Goal: Feedback & Contribution: Leave review/rating

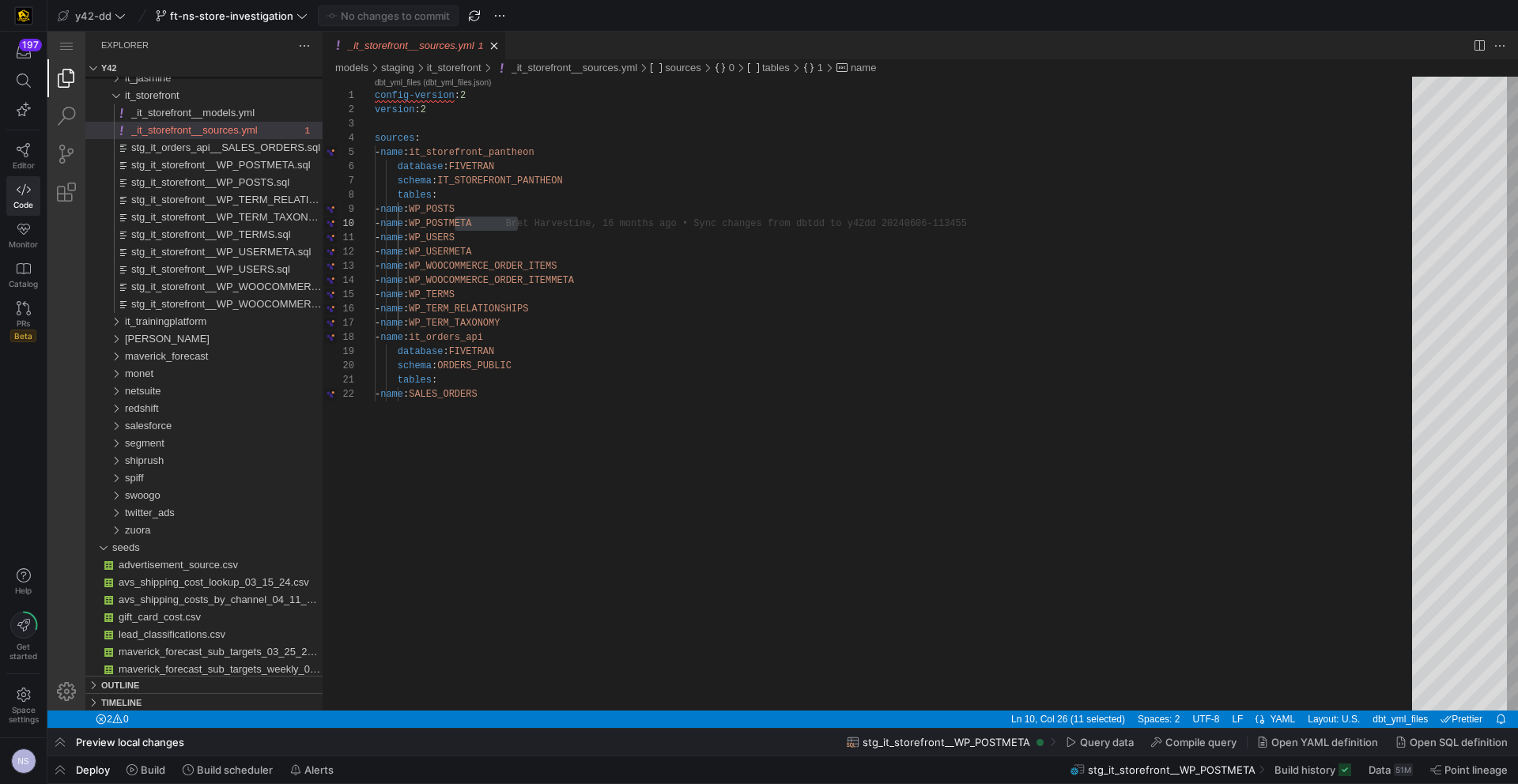
scroll to position [128, 143]
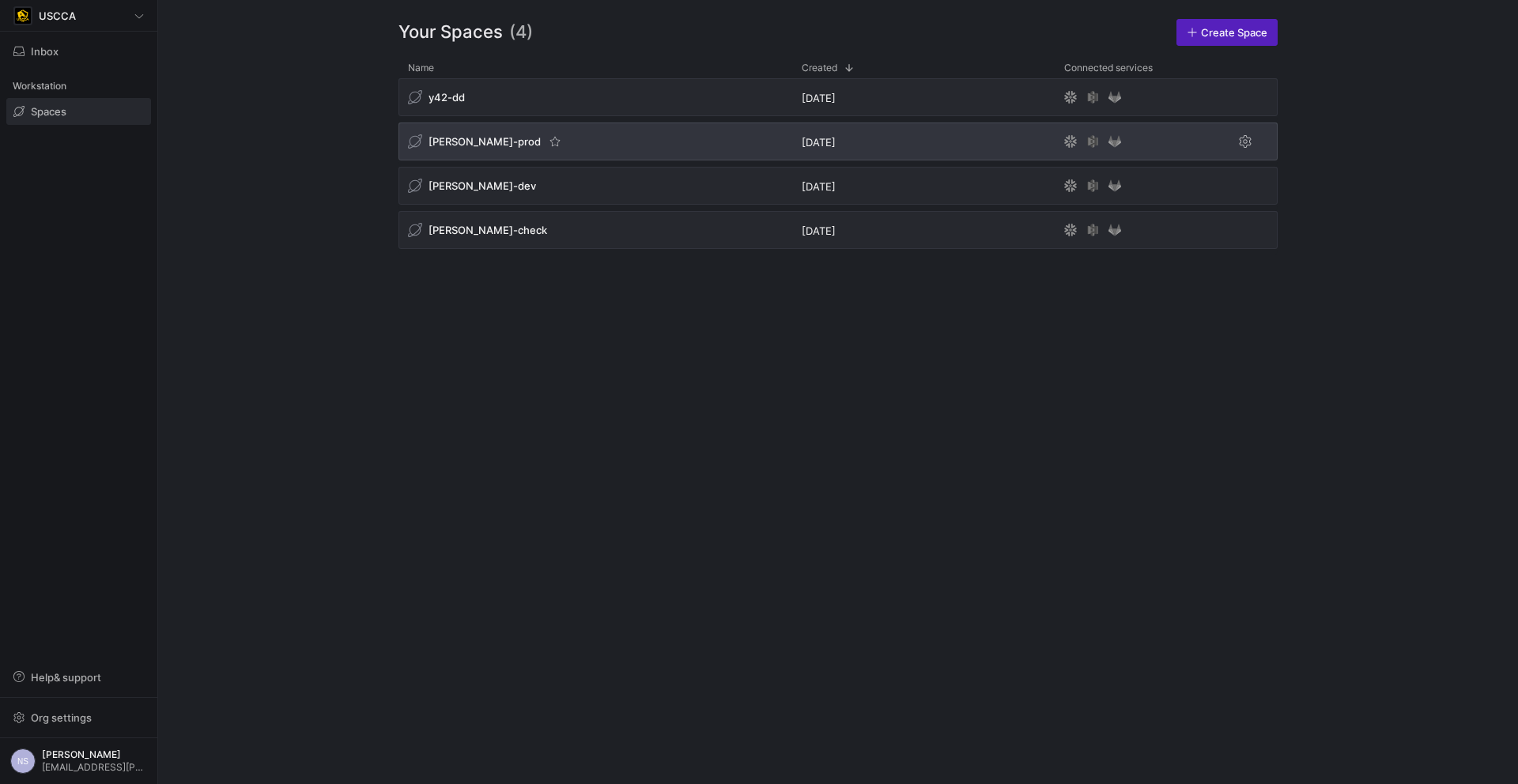
click at [582, 132] on div "edw-dv-prod" at bounding box center [595, 141] width 394 height 38
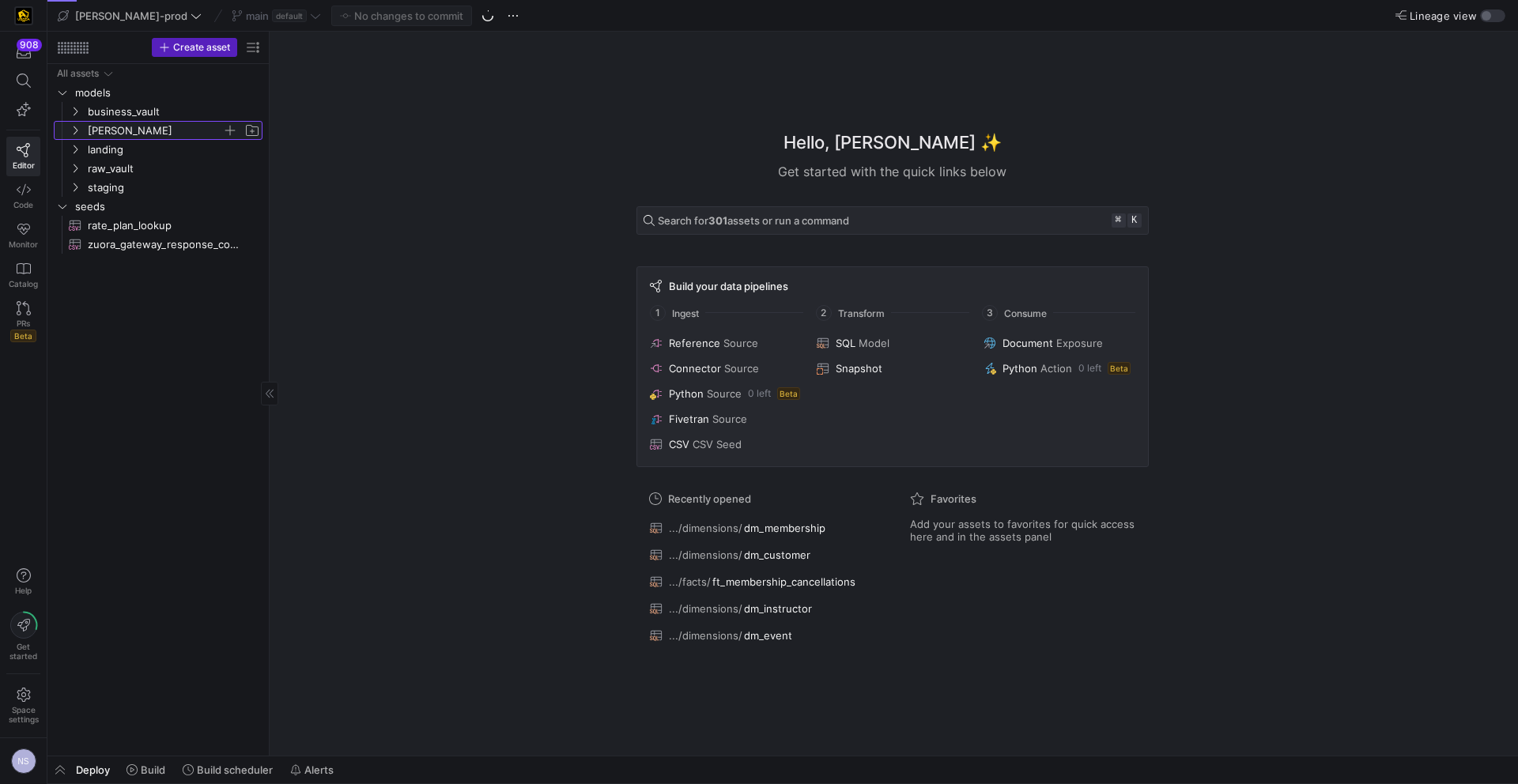
click at [136, 127] on span "edw" at bounding box center [154, 131] width 134 height 18
click at [140, 162] on span "facts" at bounding box center [162, 168] width 122 height 18
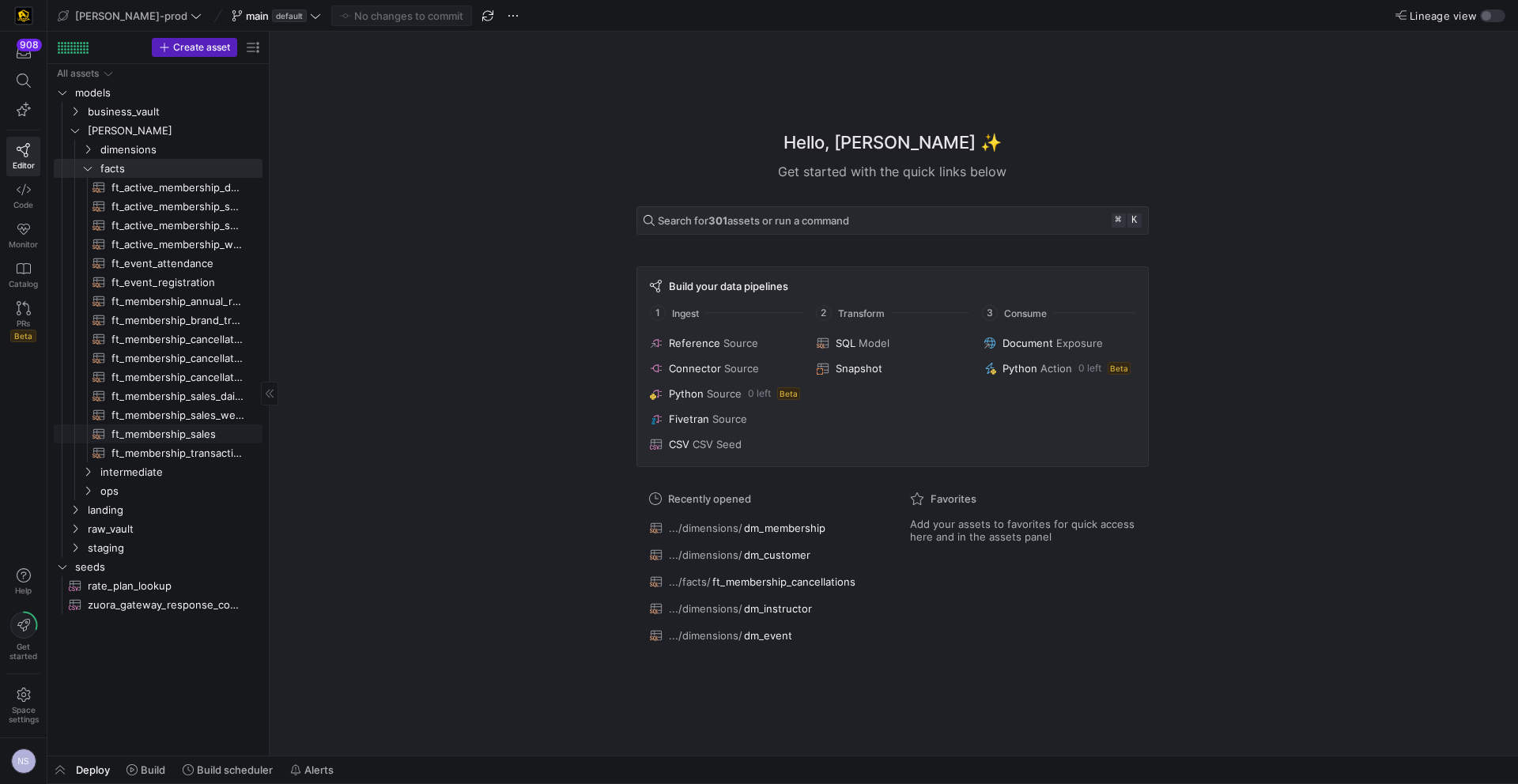
click at [194, 430] on span "ft_membership_sales​​​​​​​​​​" at bounding box center [178, 434] width 132 height 18
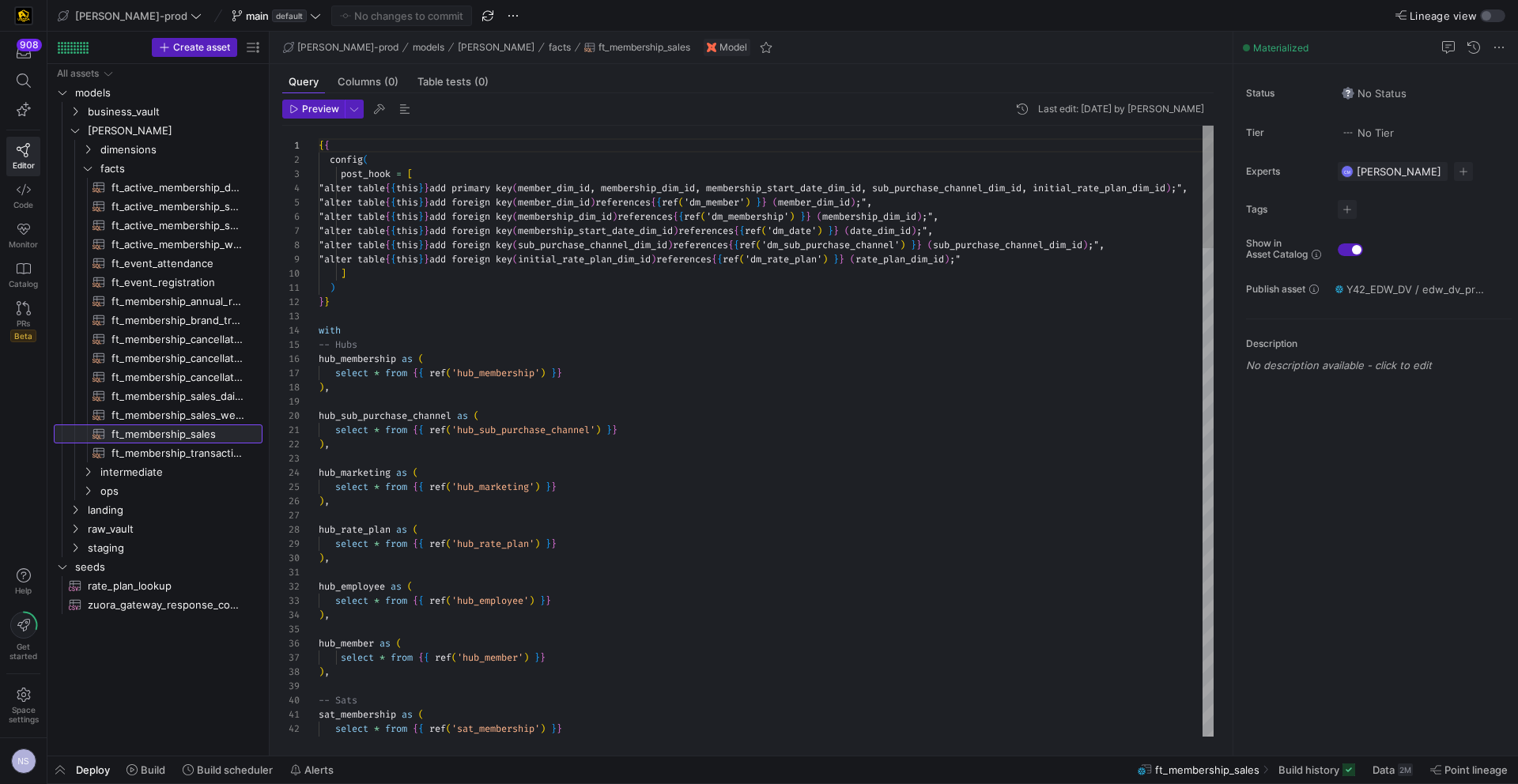
scroll to position [85, 0]
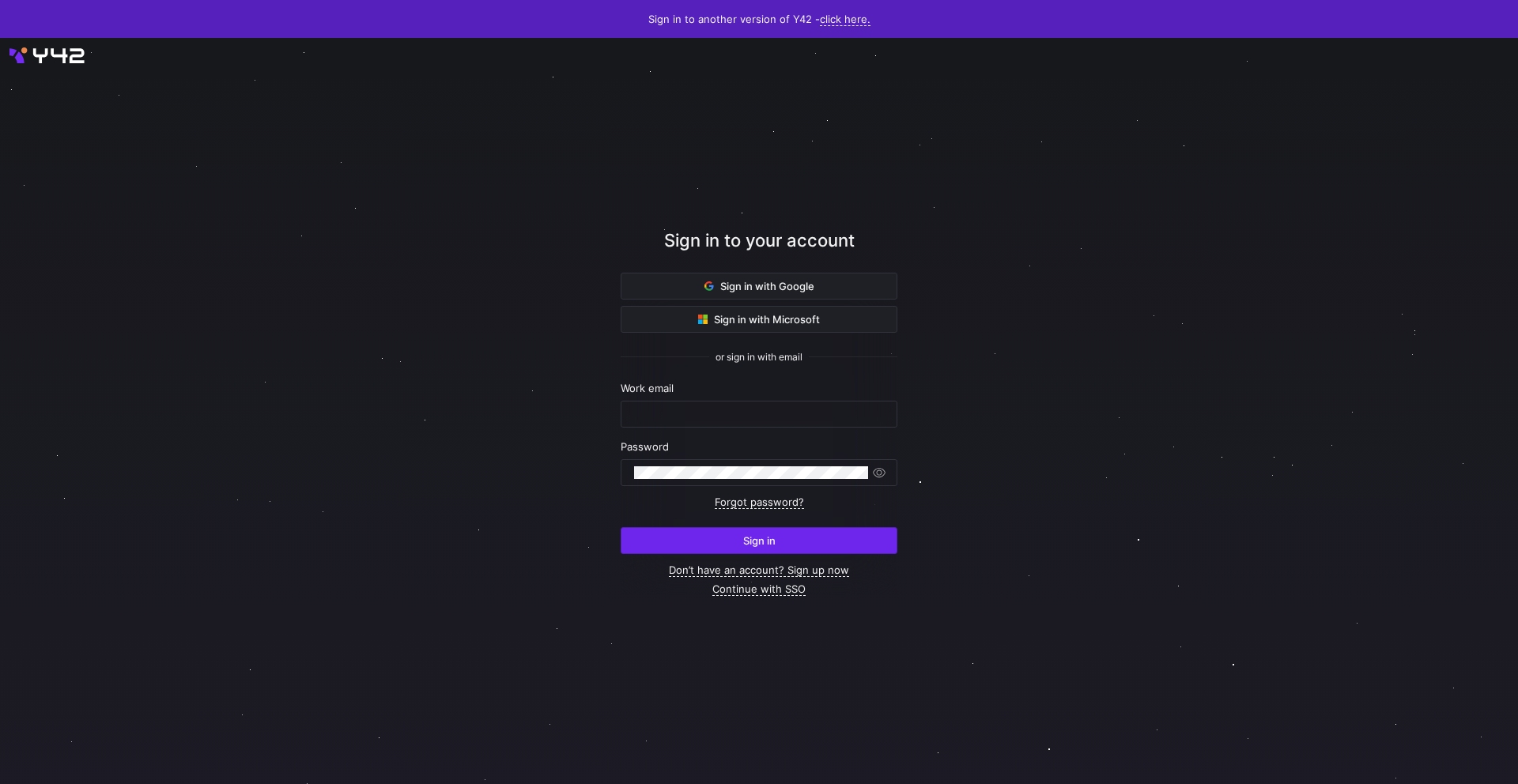
type input "noah.streveler@uscca.com"
click at [826, 547] on span "submit" at bounding box center [758, 540] width 275 height 25
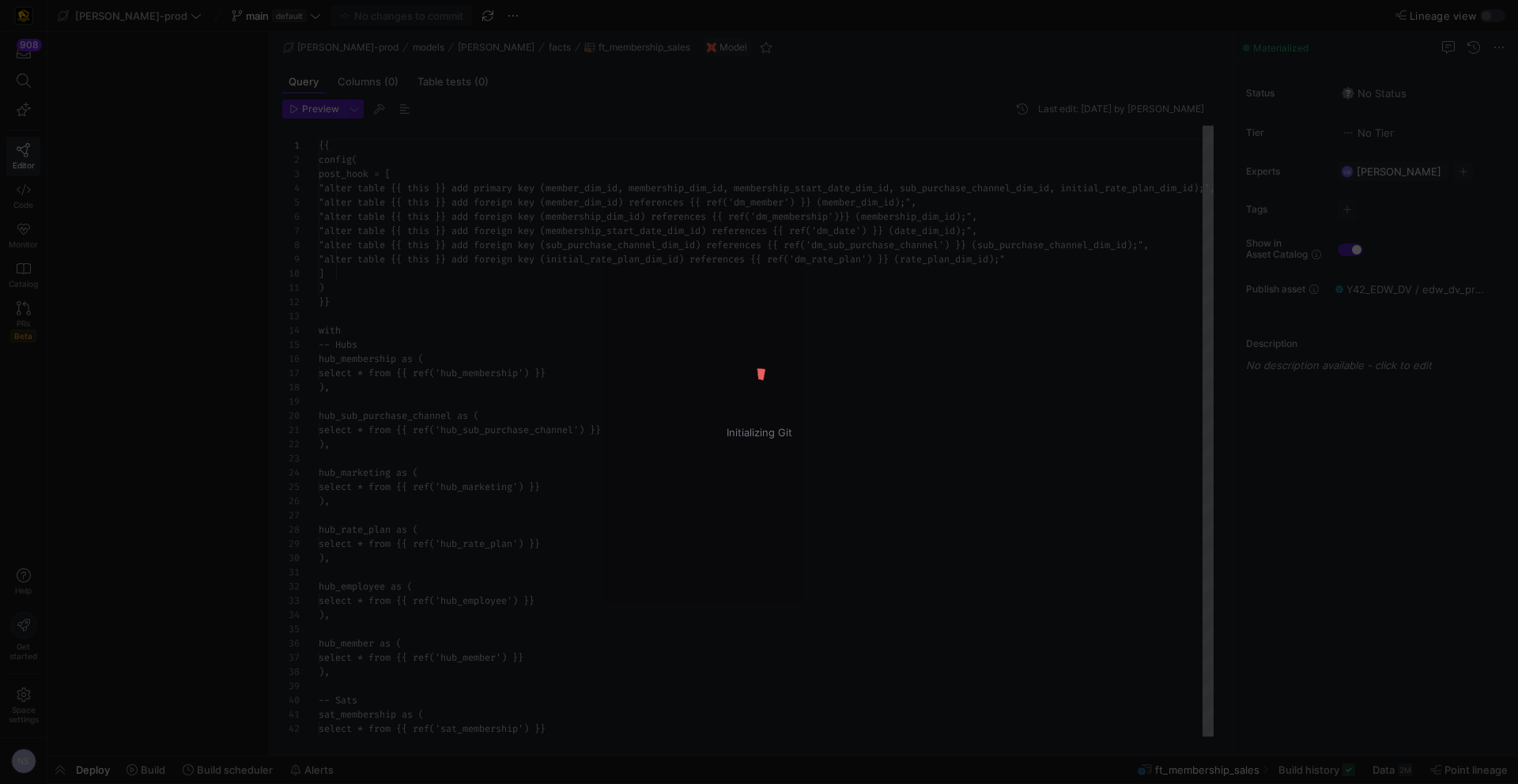
scroll to position [85, 0]
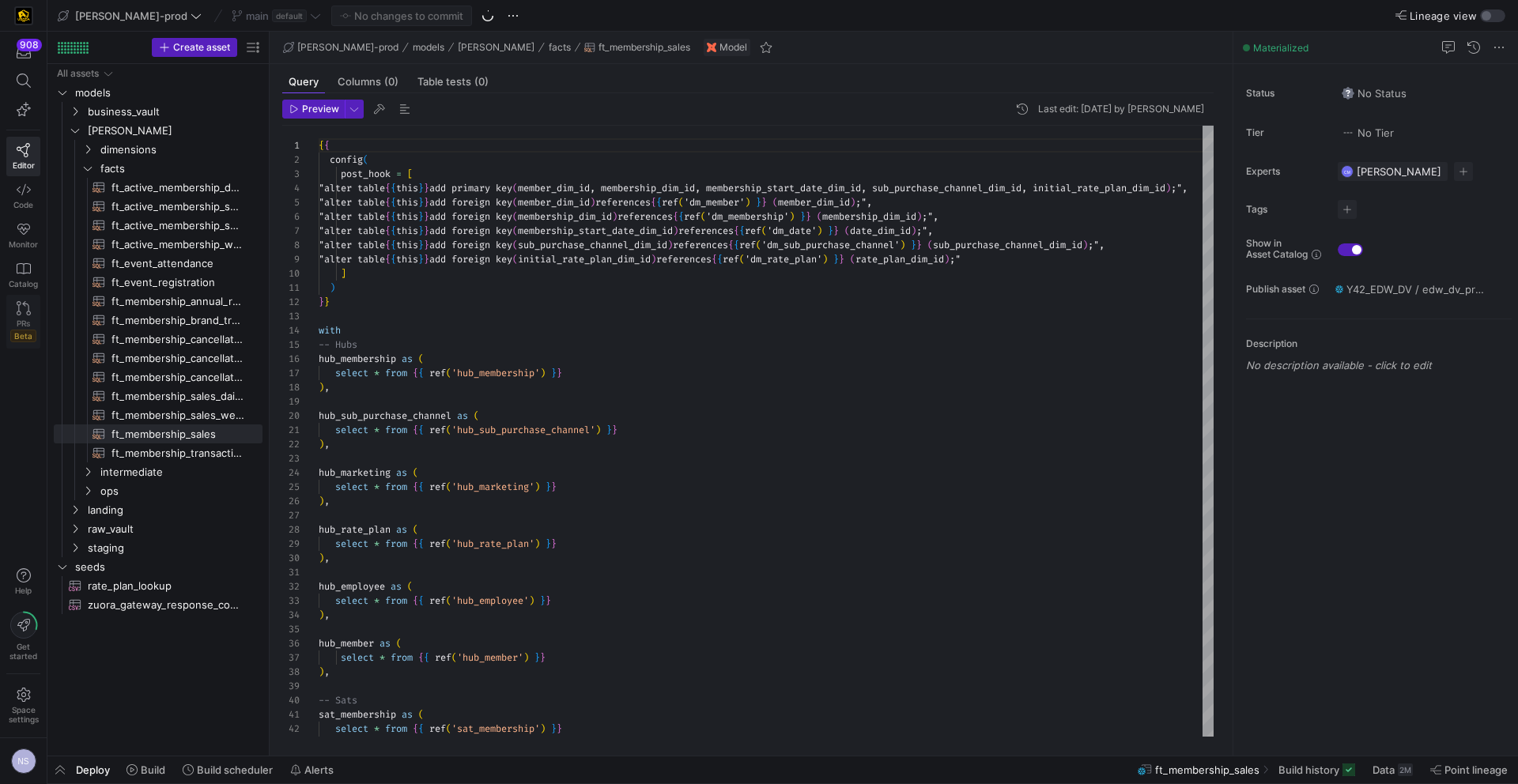
click at [15, 321] on div "PRs Beta" at bounding box center [23, 330] width 26 height 23
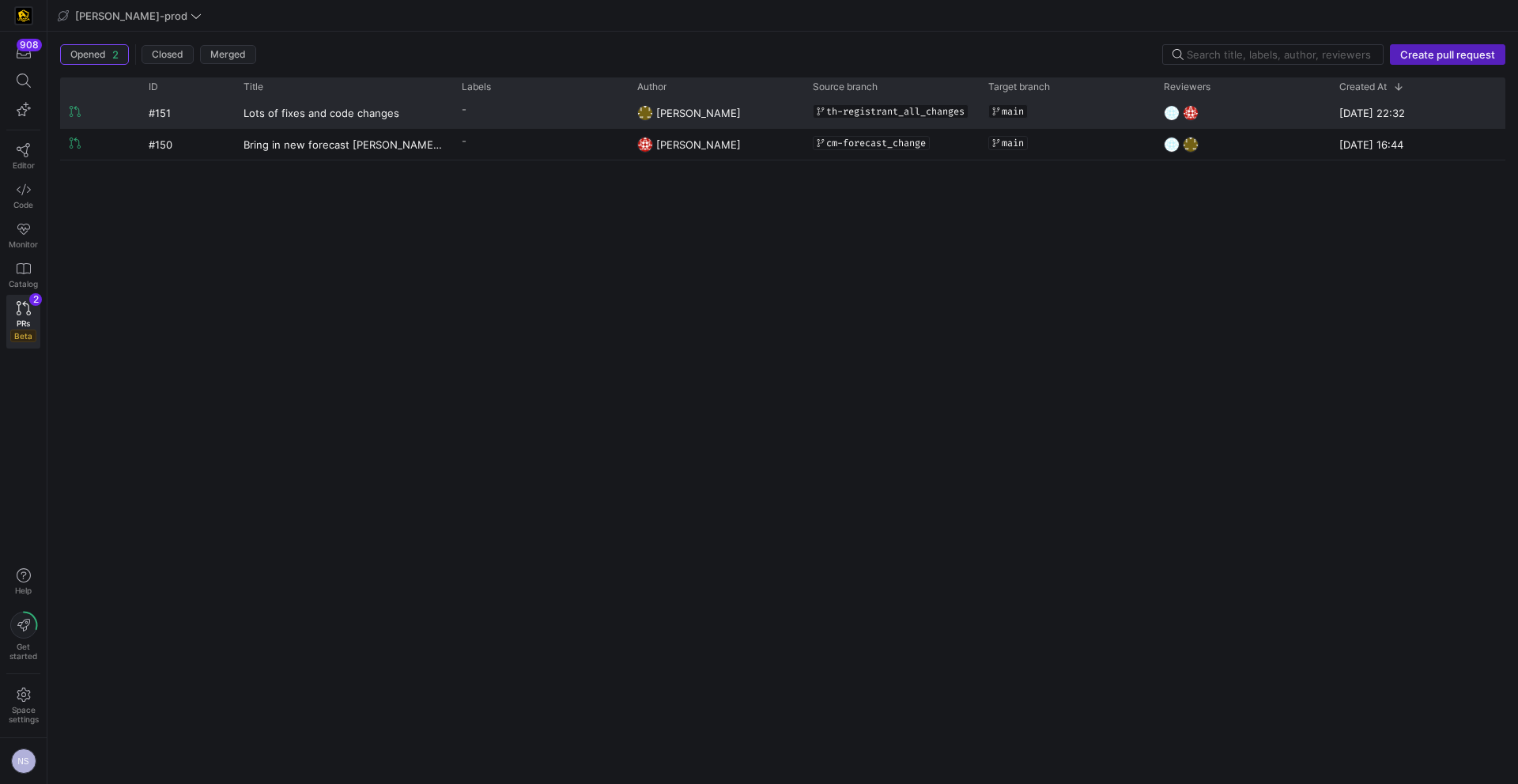
click at [545, 117] on y42-pull-request-list-view-label-cell-renderer "-" at bounding box center [539, 109] width 157 height 23
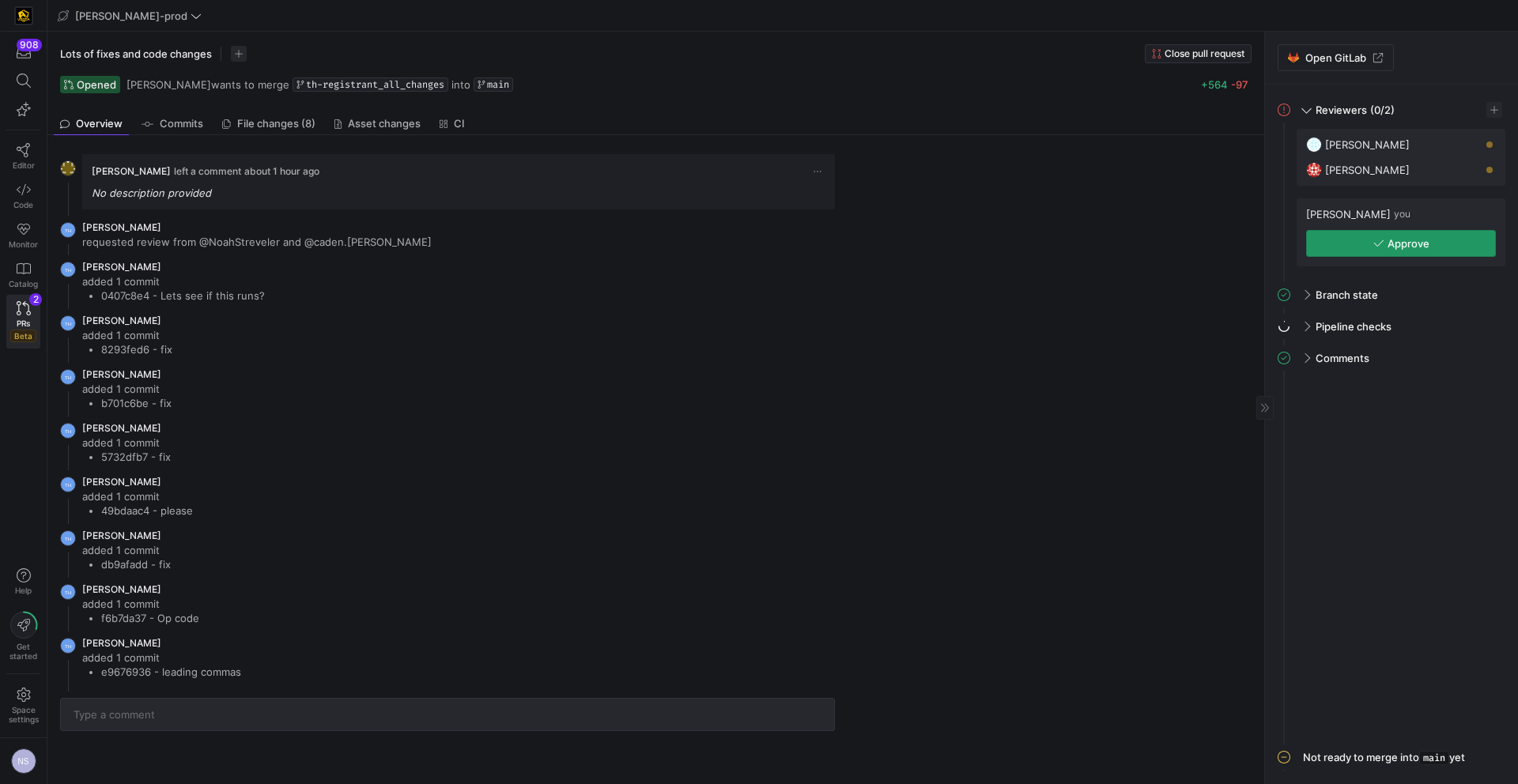
click at [1388, 234] on span "button" at bounding box center [1401, 243] width 188 height 25
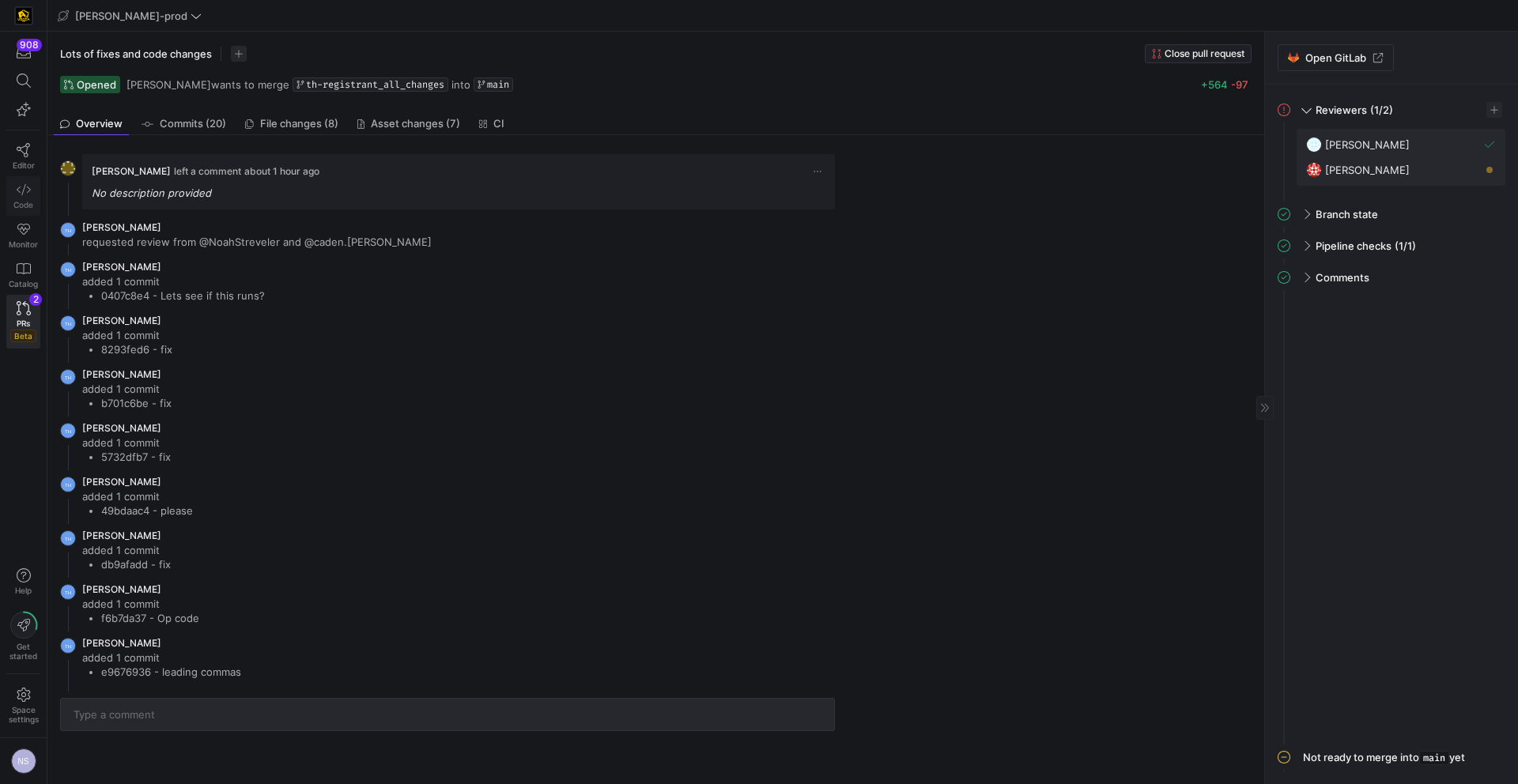
click at [22, 199] on link "Code" at bounding box center [23, 196] width 34 height 39
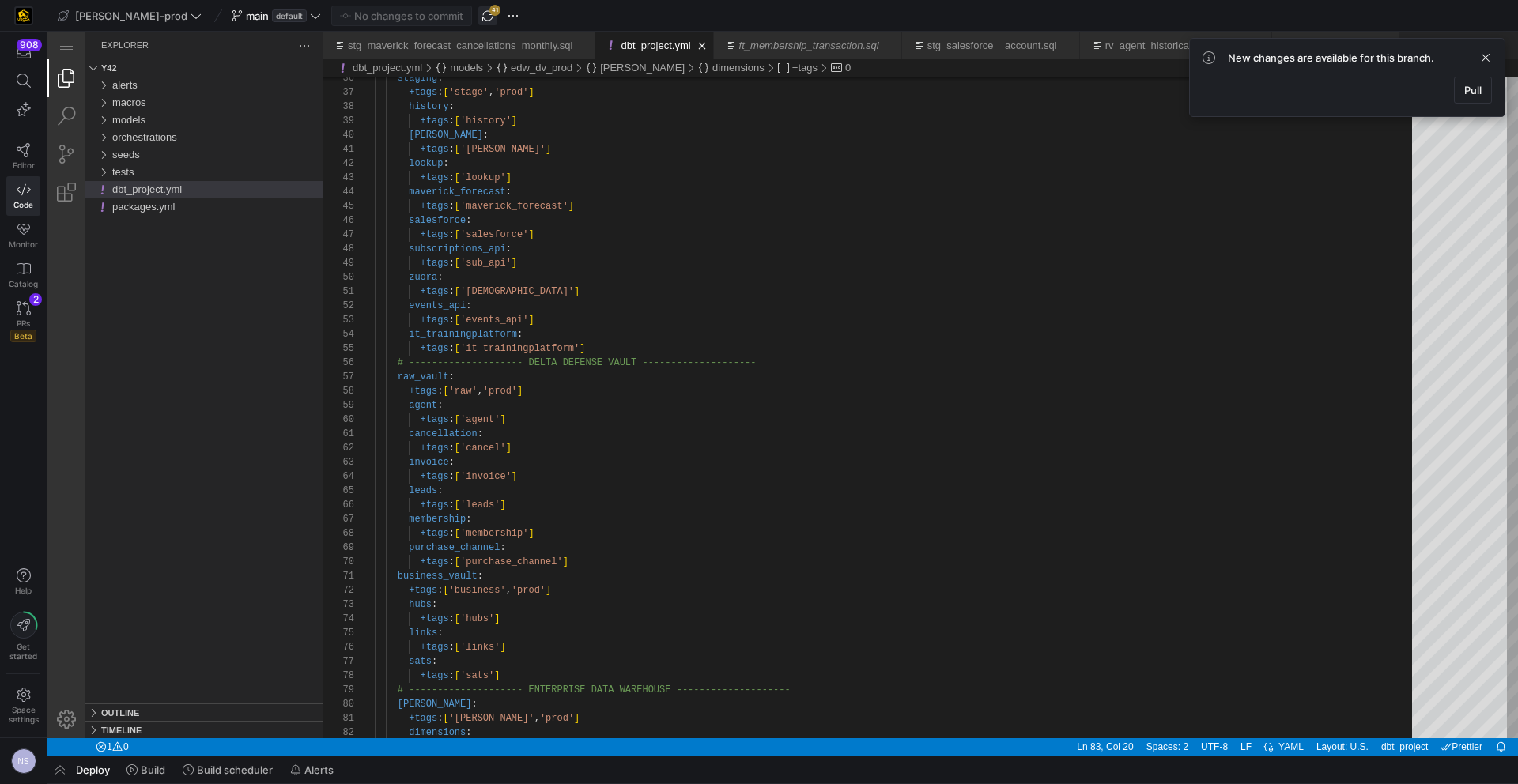
click at [478, 13] on span "button" at bounding box center [488, 16] width 19 height 19
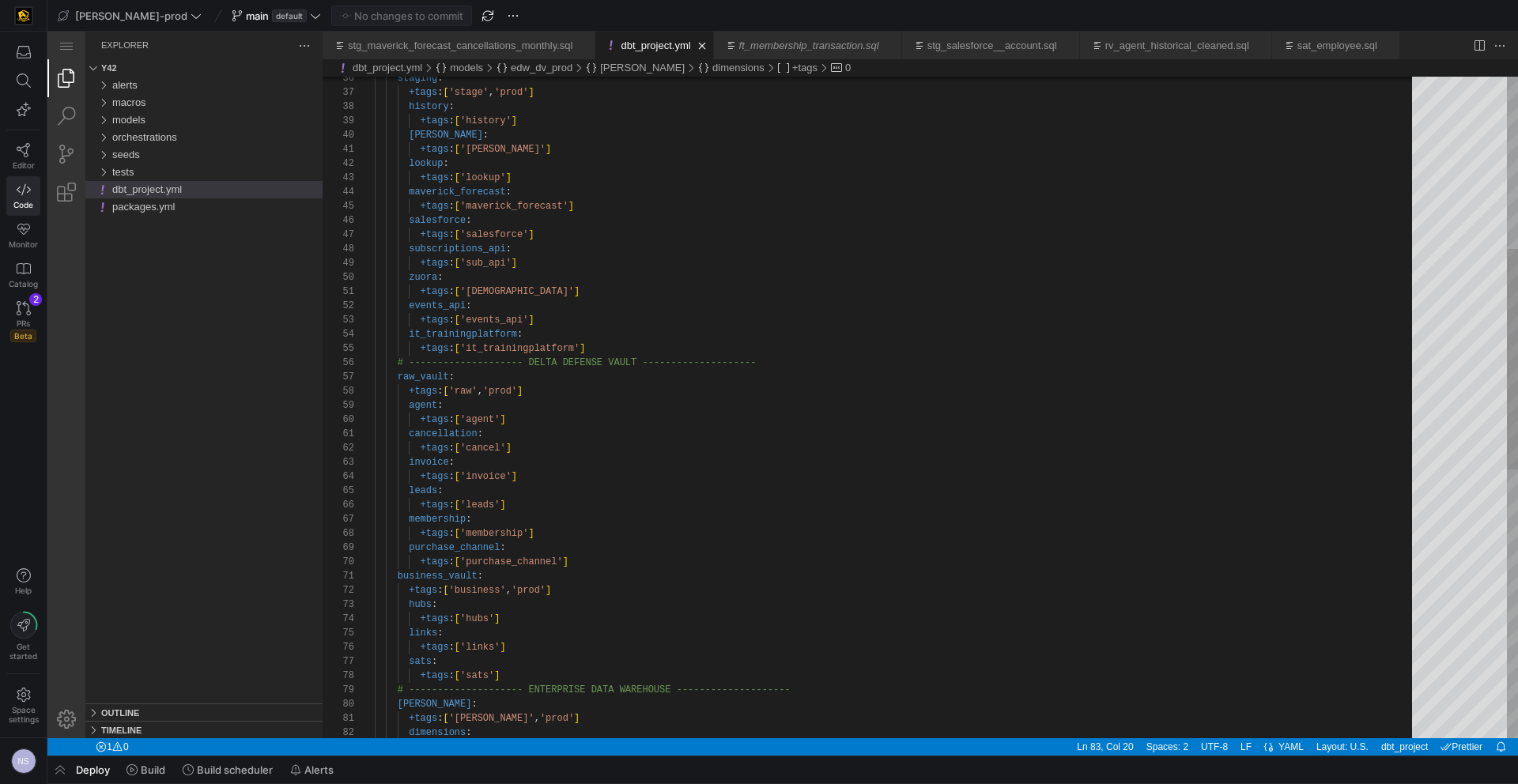
scroll to position [28, 108]
click at [149, 113] on div "models" at bounding box center [217, 120] width 210 height 18
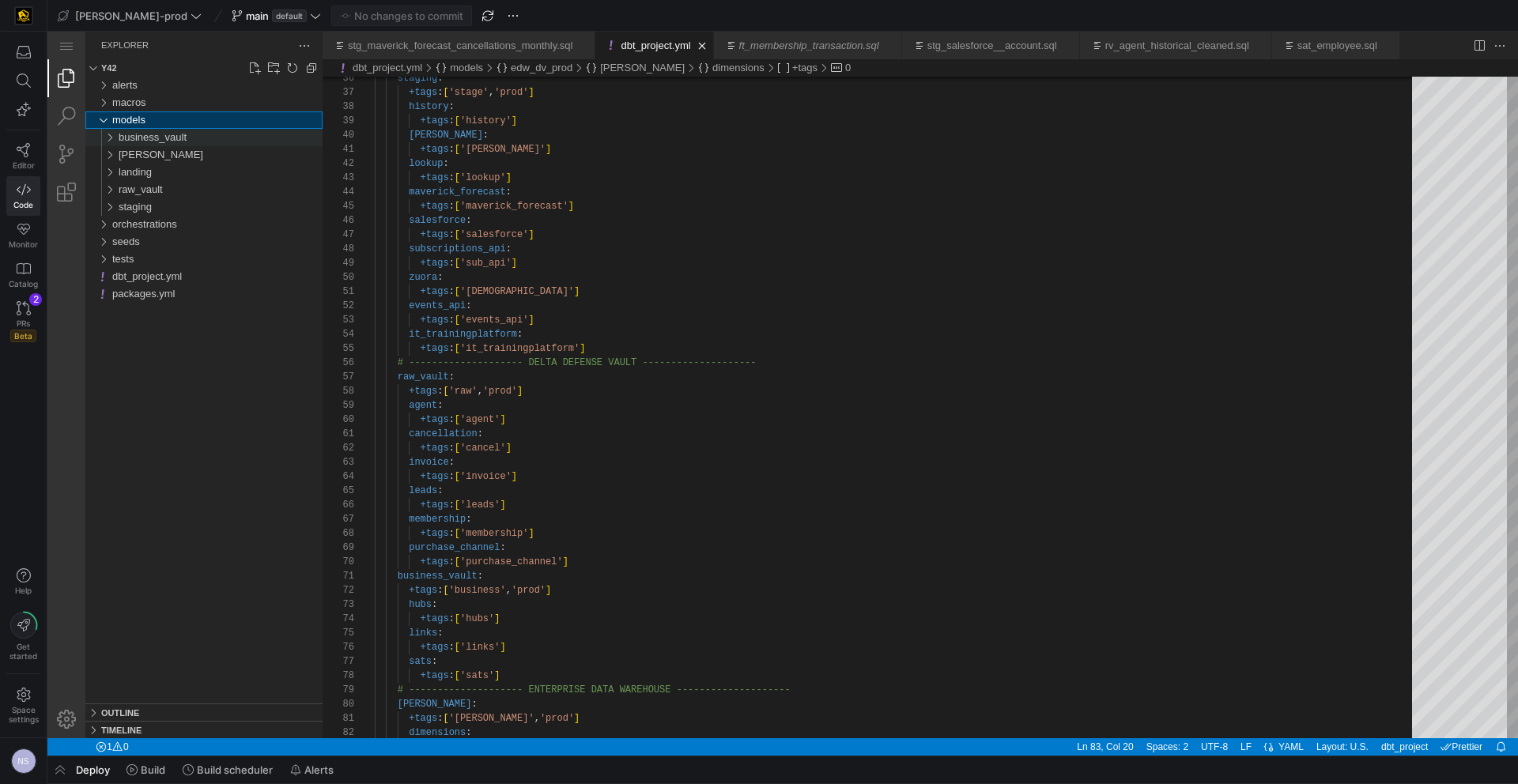
click at [172, 139] on span "business_vault" at bounding box center [152, 137] width 68 height 12
click at [160, 150] on div "hubs" at bounding box center [224, 155] width 197 height 18
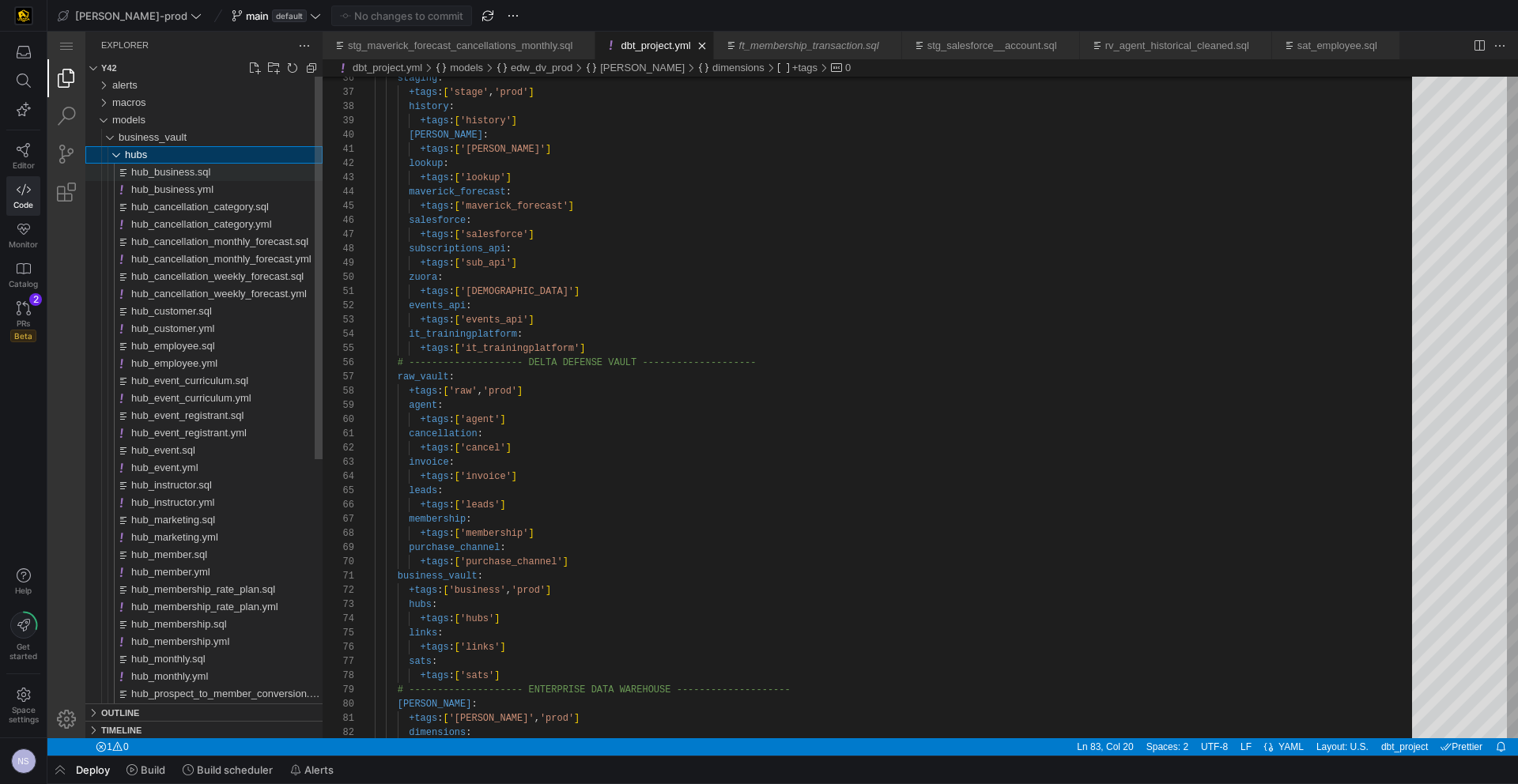
click at [182, 176] on span "hub_business.sql" at bounding box center [171, 172] width 79 height 12
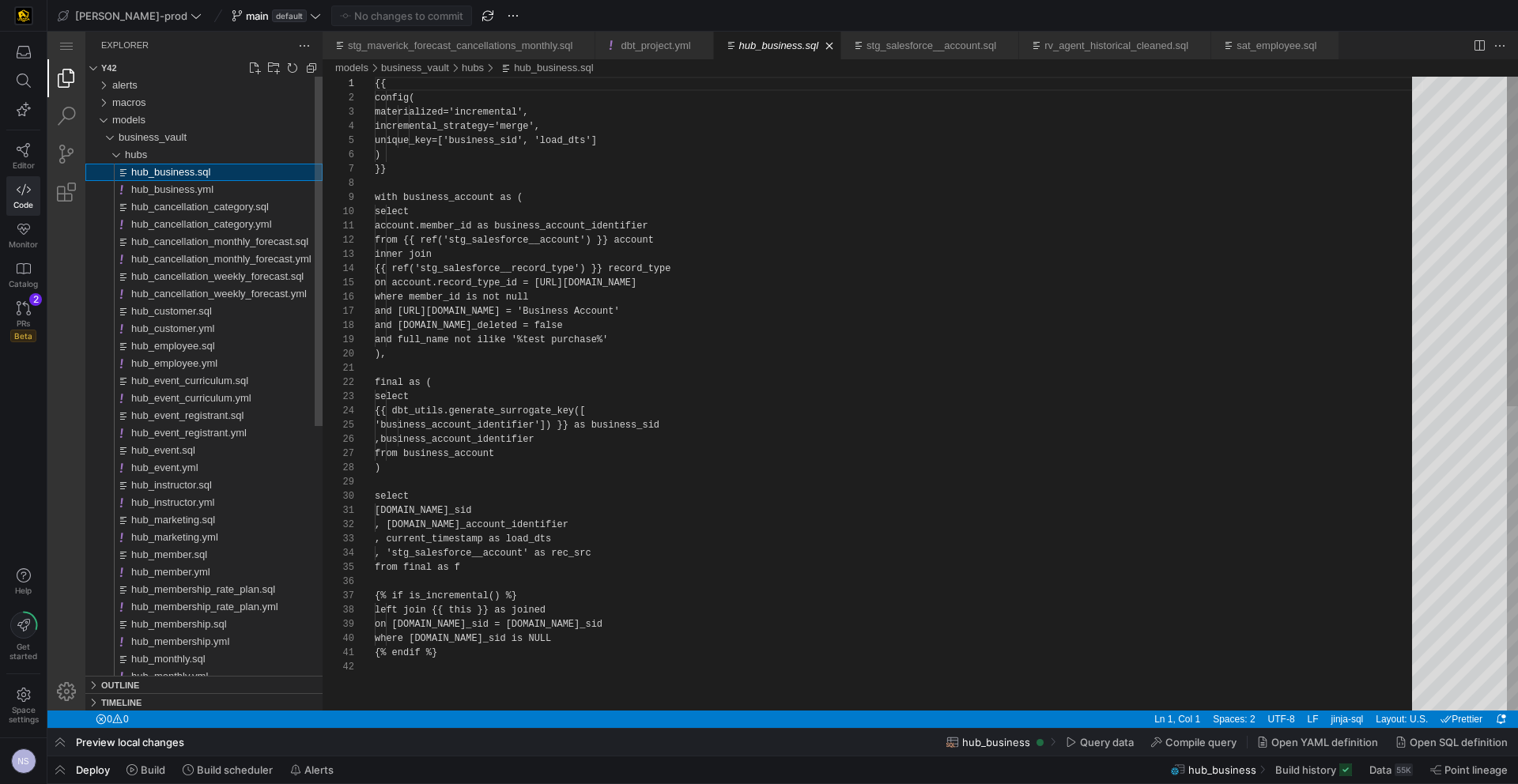
scroll to position [142, 0]
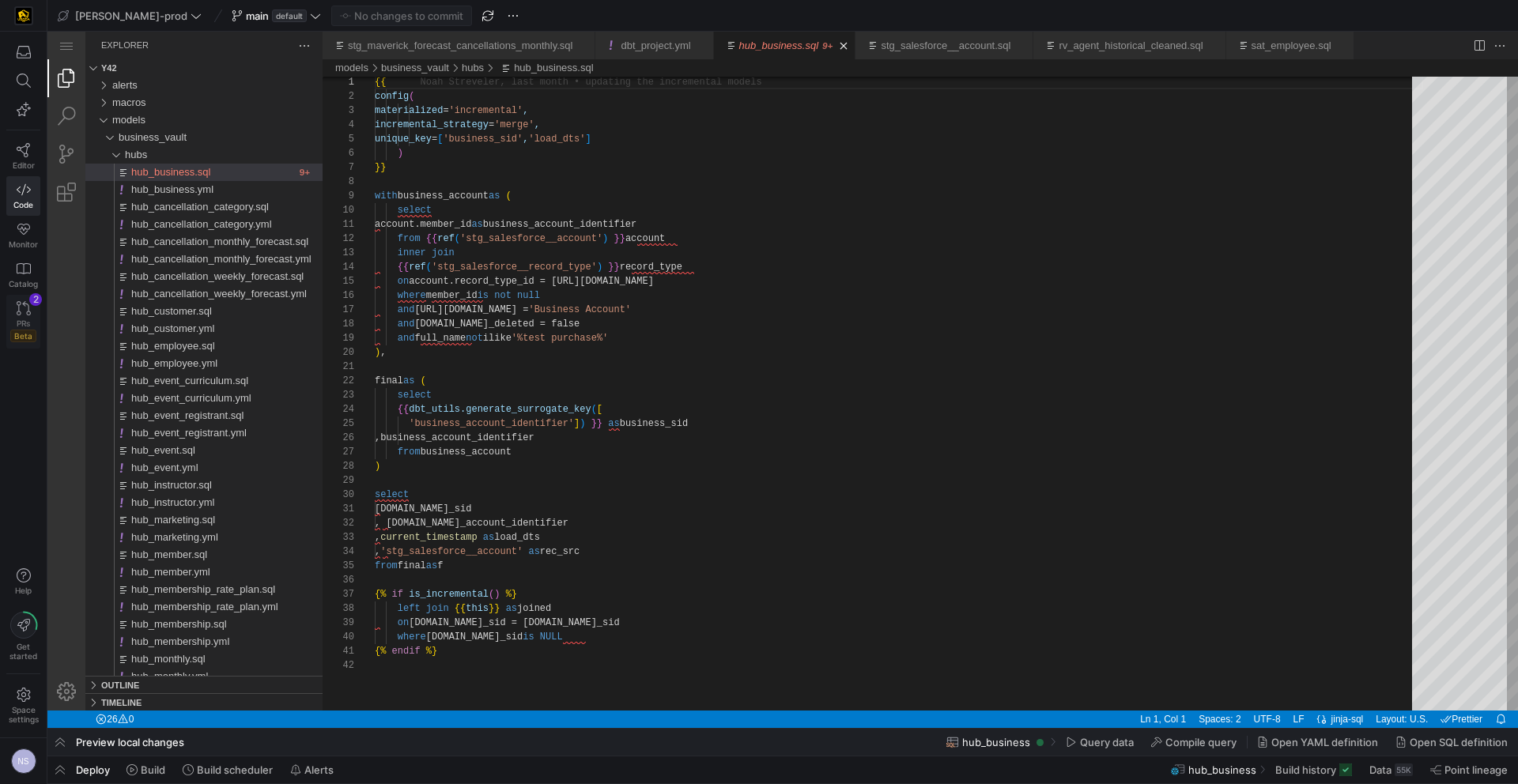
click at [27, 304] on icon at bounding box center [23, 308] width 14 height 14
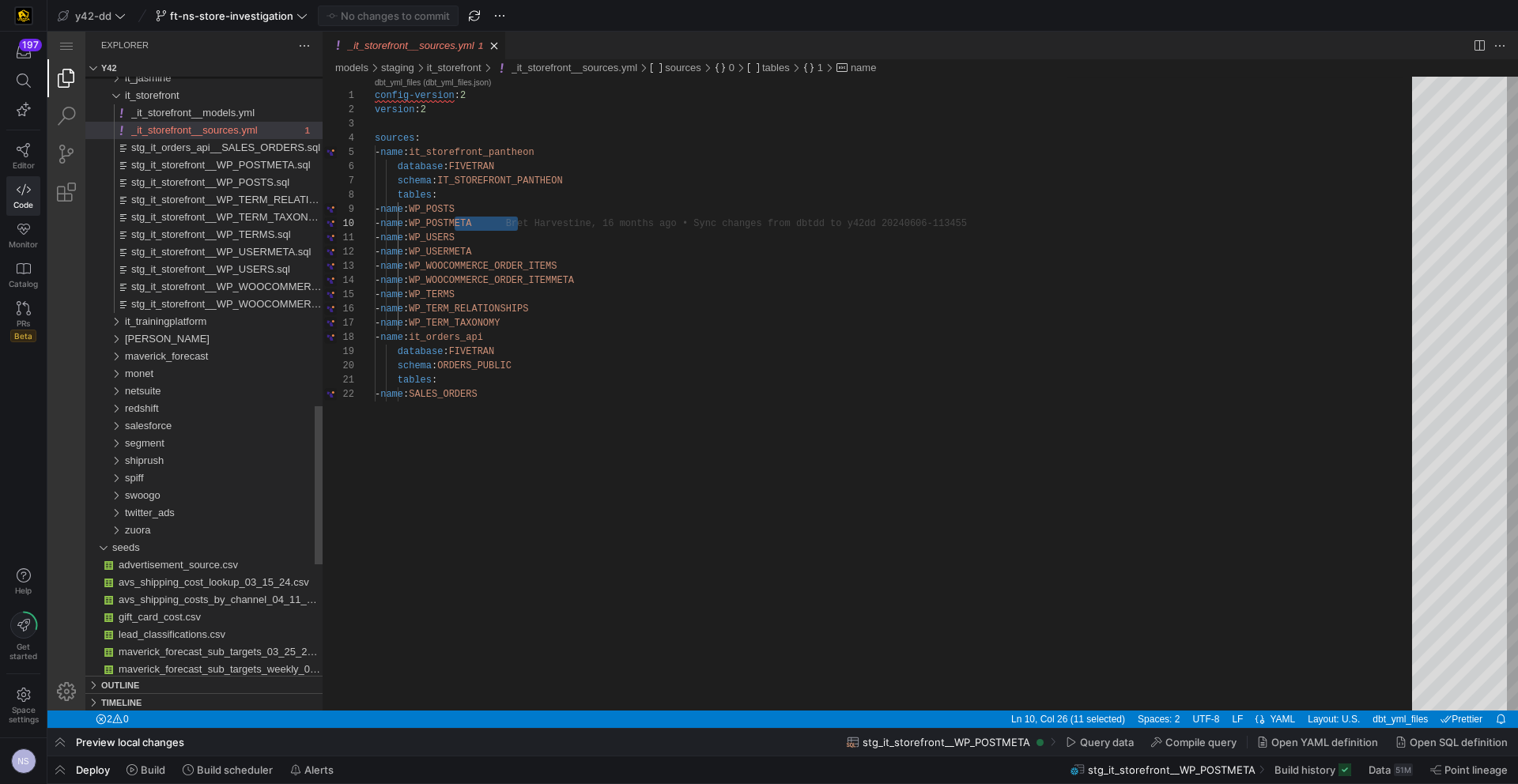
scroll to position [128, 143]
click at [57, 771] on span "button" at bounding box center [59, 769] width 25 height 27
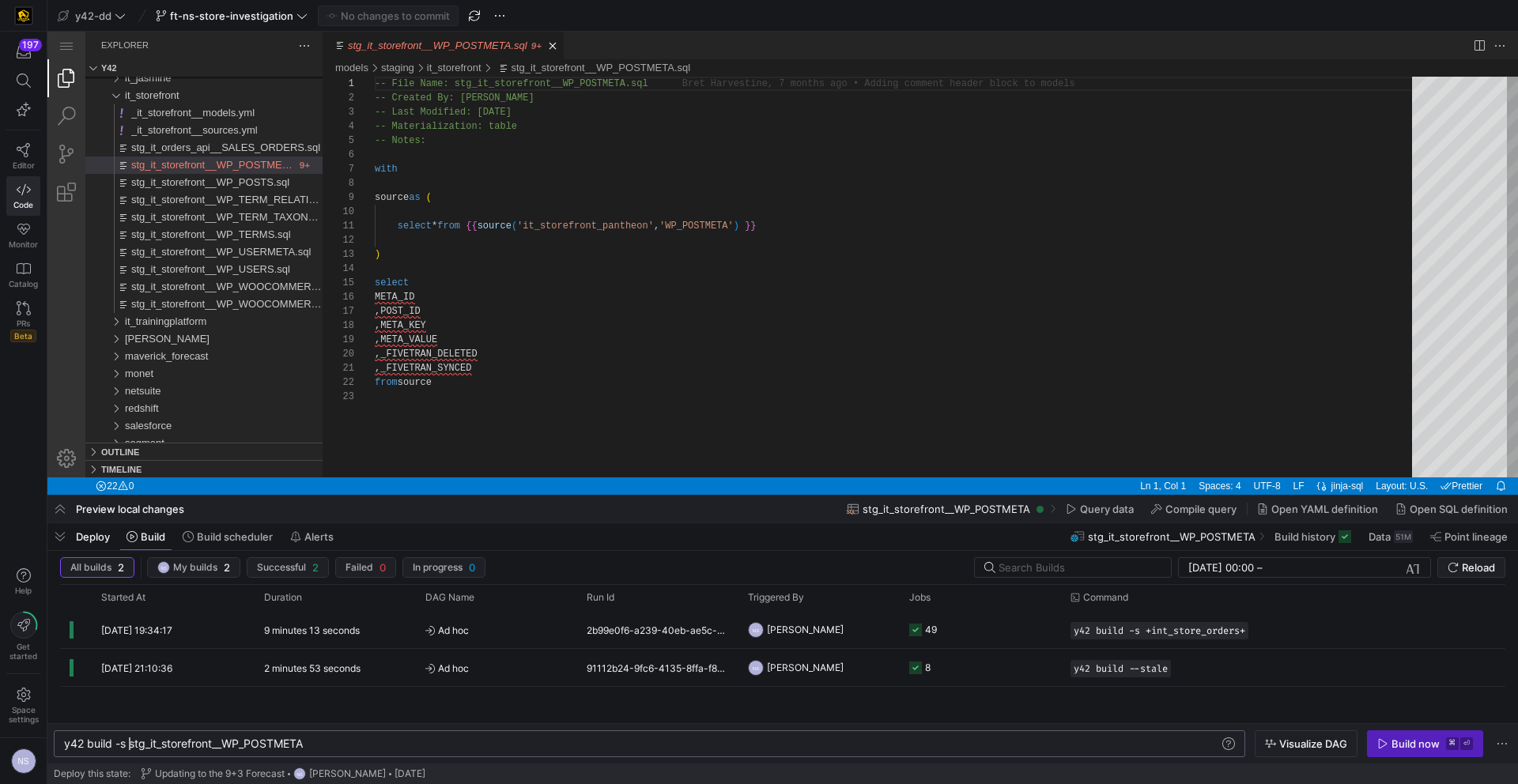
scroll to position [0, 66]
click at [129, 745] on div "y42 build -s stg_it_storefront__WP_POSTMETA" at bounding box center [641, 743] width 1154 height 12
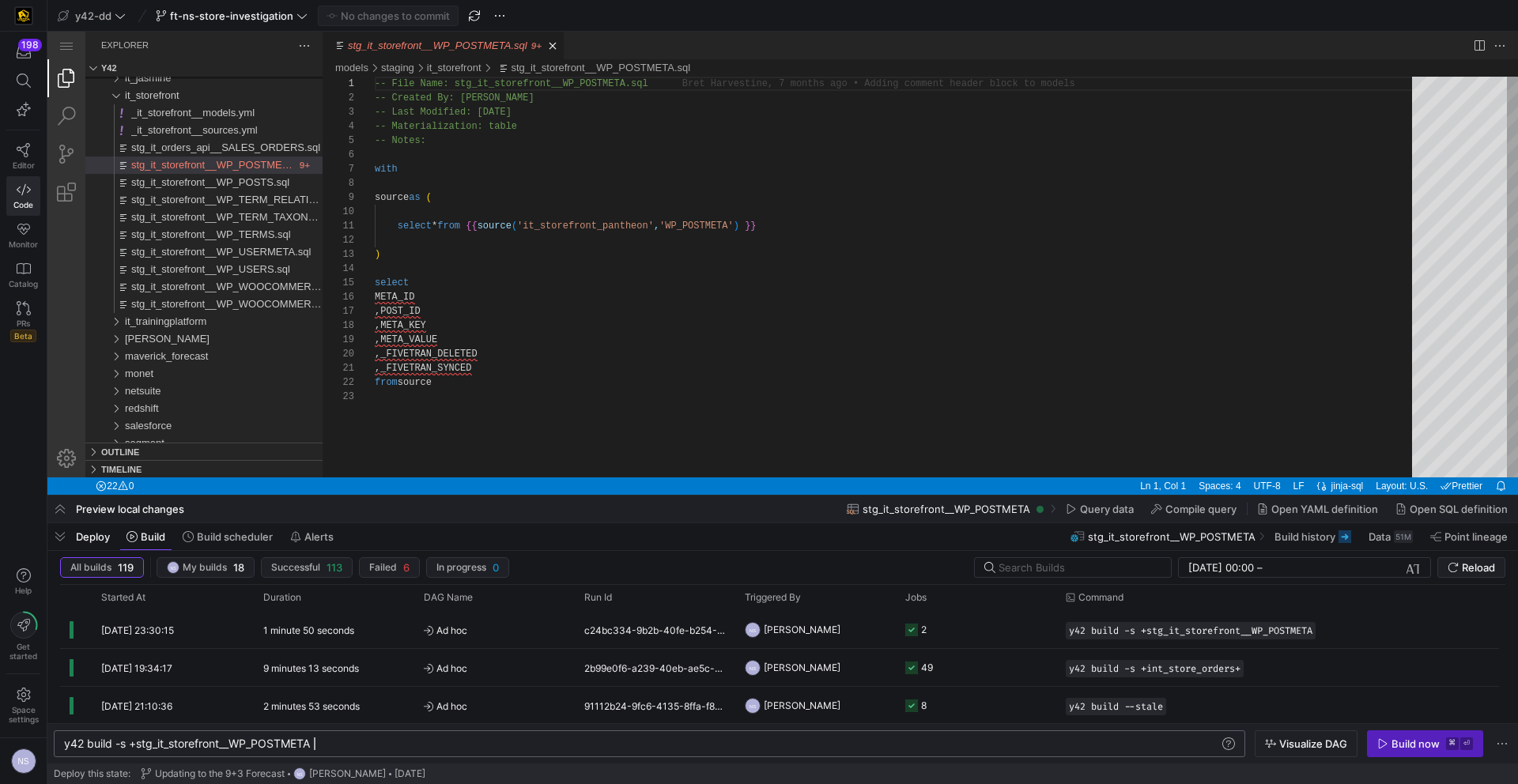
click at [348, 743] on div "y42 build -s +stg_it_storefront__WP_POSTMETA" at bounding box center [641, 743] width 1154 height 12
type textarea "y42 build -s +stg_it_storefront__WP_POSTMETA+"
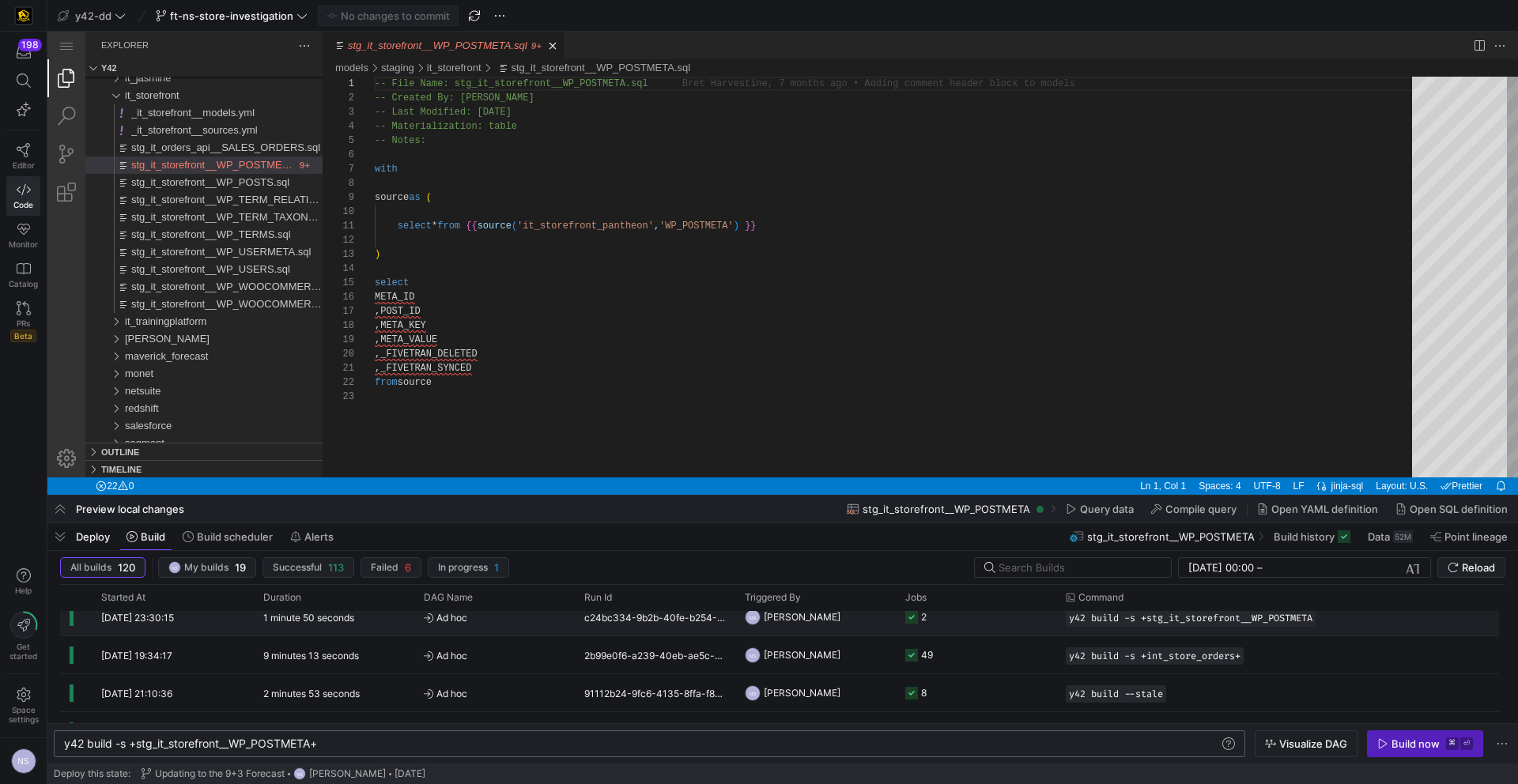
scroll to position [0, 0]
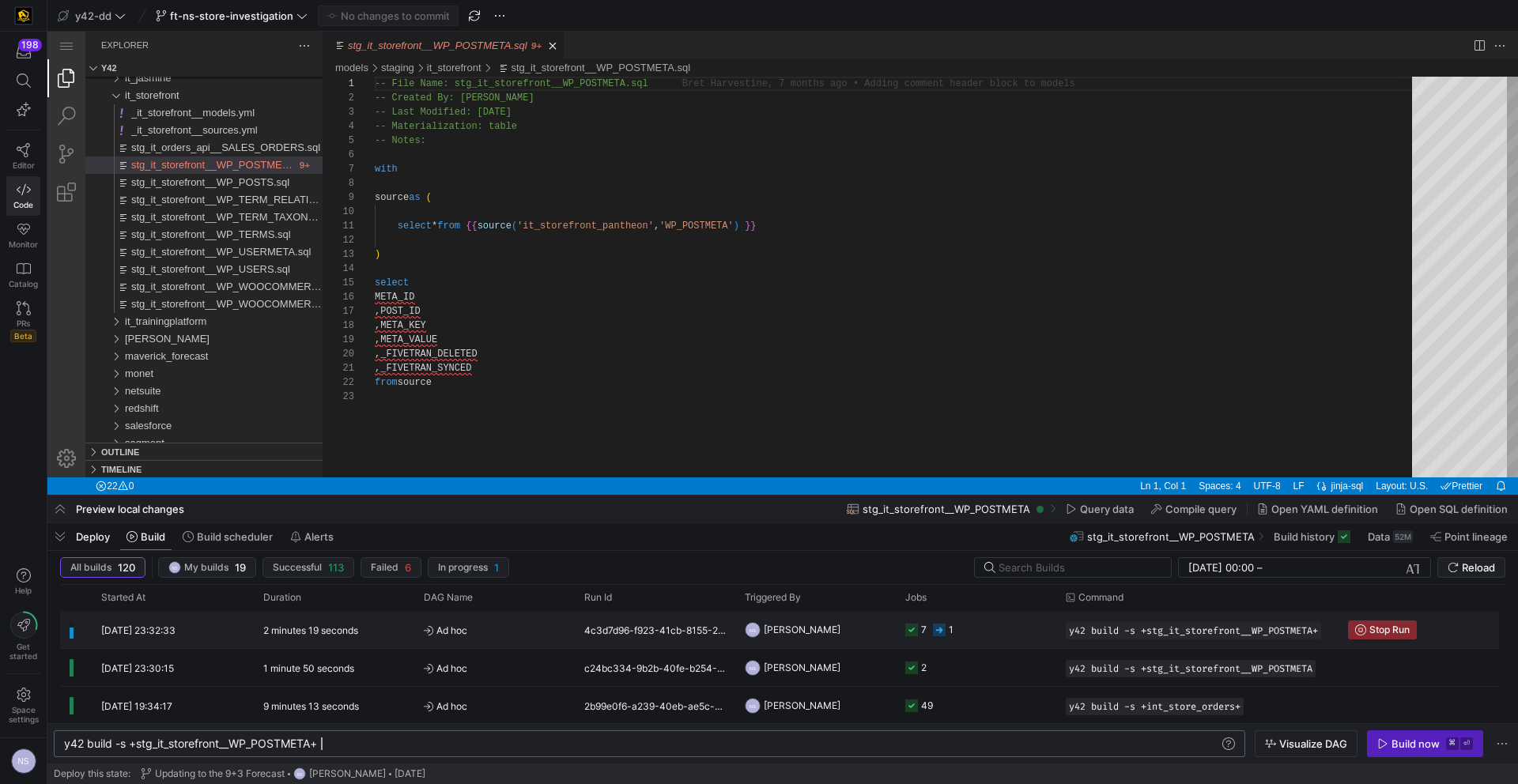
click at [956, 638] on y42-job-status-cell-renderer "7 1" at bounding box center [975, 629] width 142 height 36
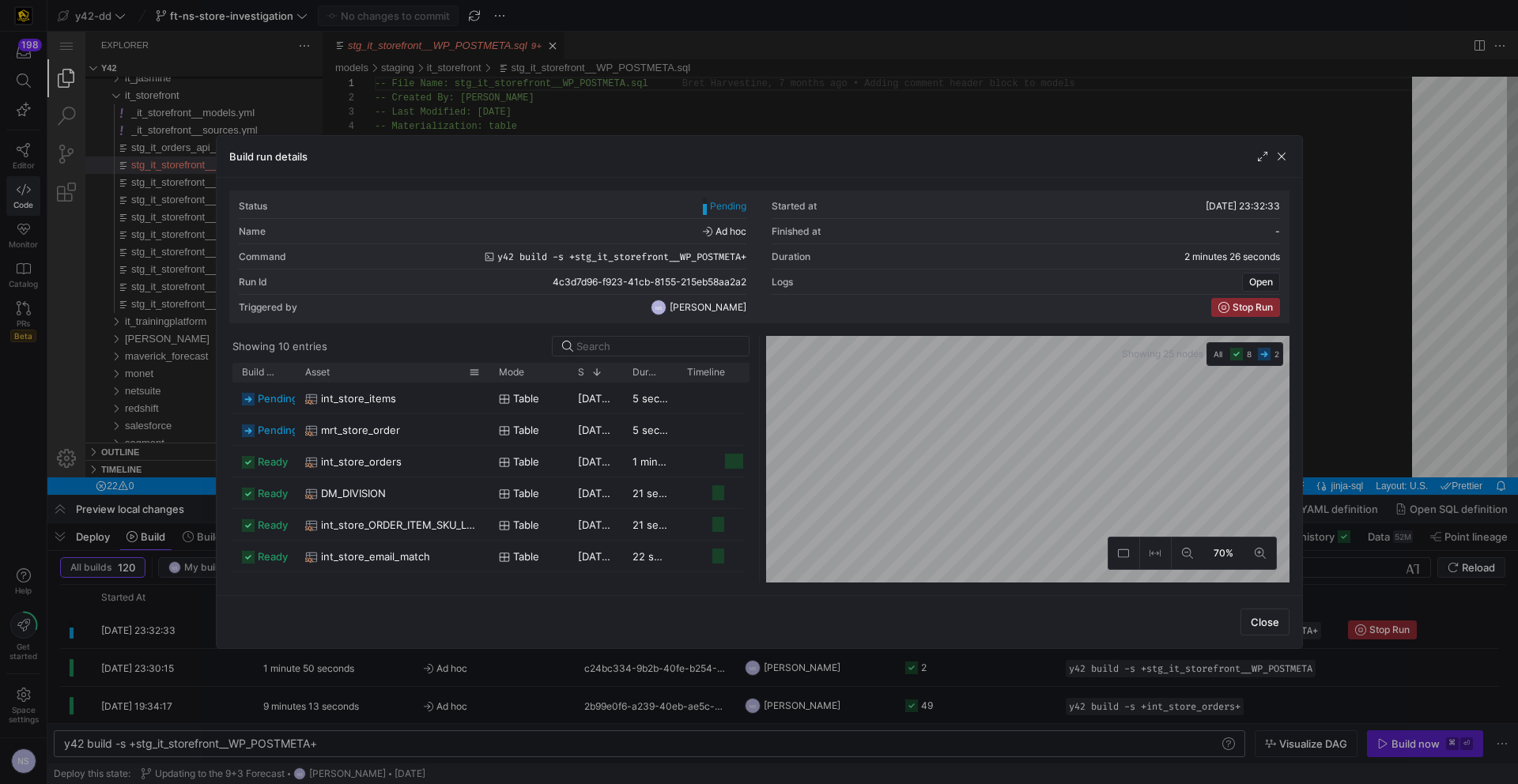
drag, startPoint x: 348, startPoint y: 377, endPoint x: 487, endPoint y: 379, distance: 139.0
click at [487, 379] on div at bounding box center [489, 372] width 7 height 19
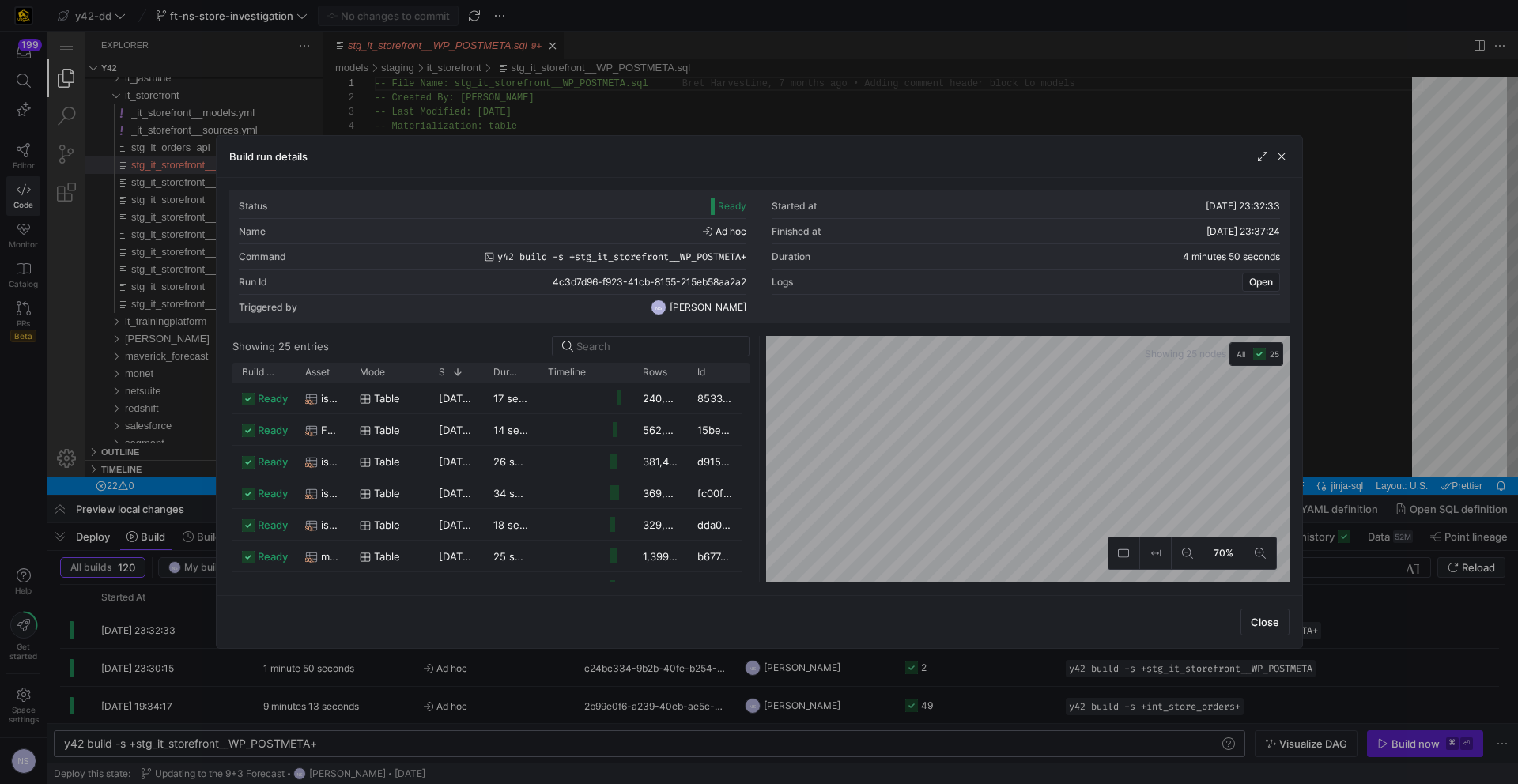
click at [493, 81] on div at bounding box center [759, 392] width 1518 height 784
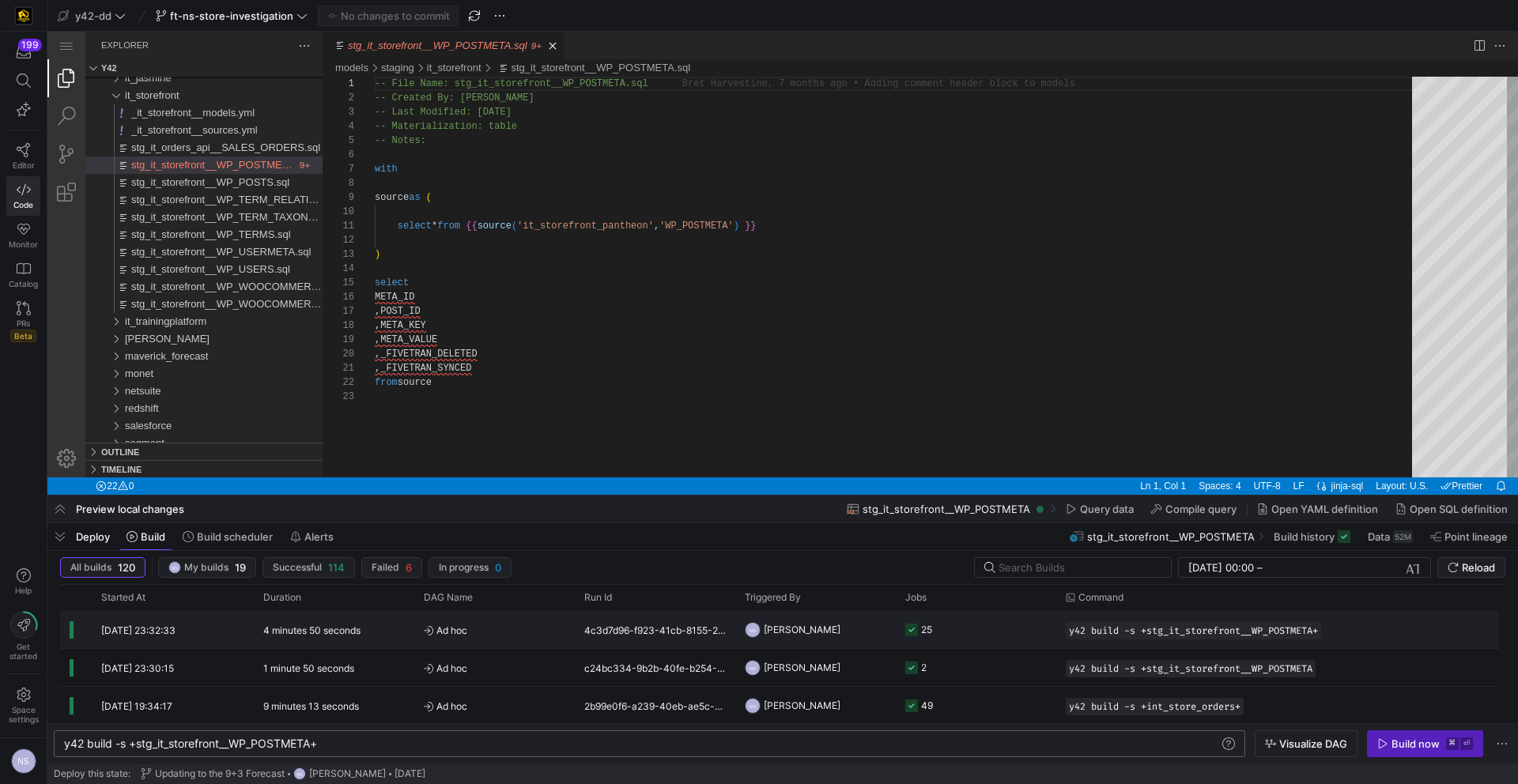
click at [969, 638] on y42-job-status-cell-renderer "25" at bounding box center [975, 629] width 142 height 36
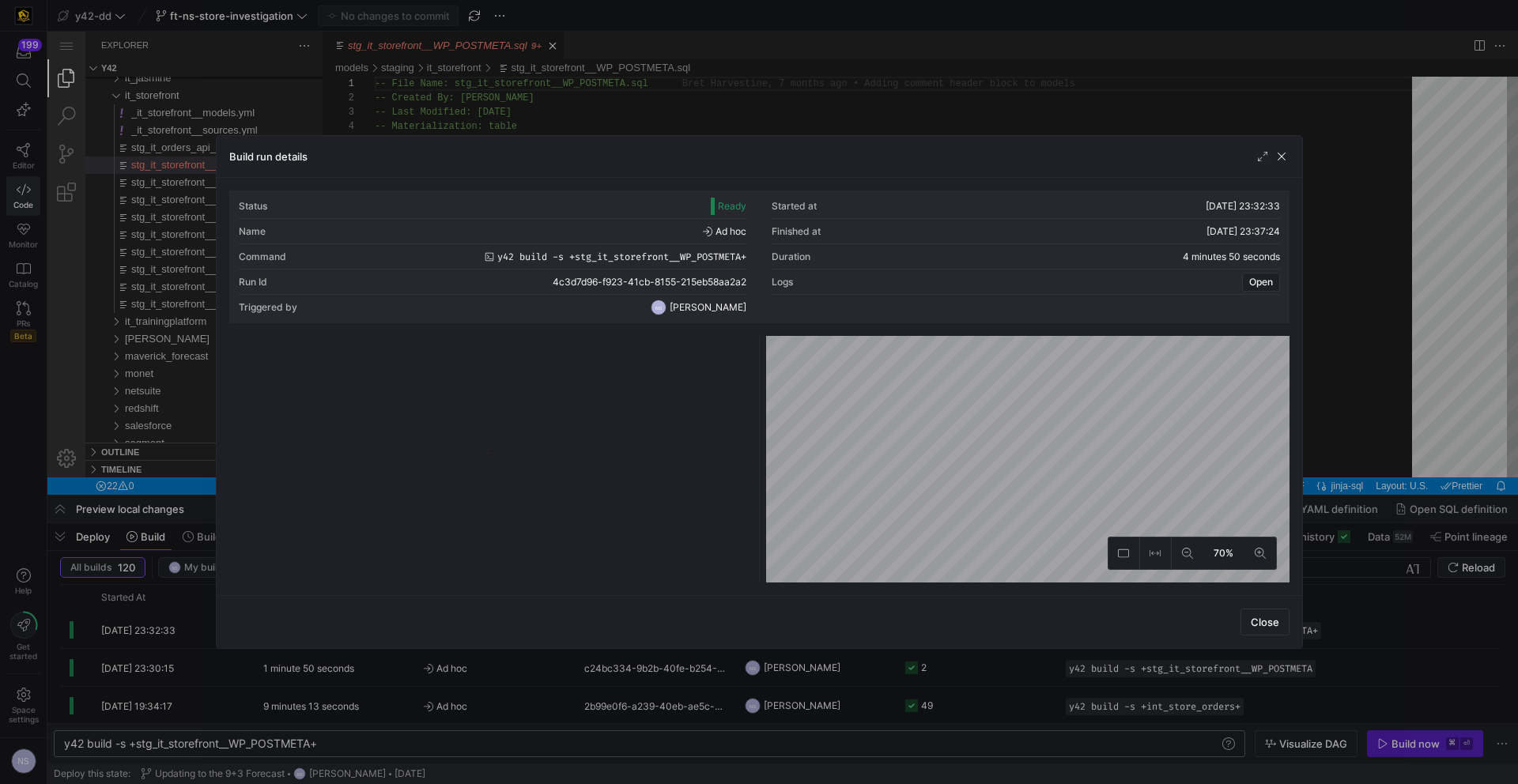
click at [607, 350] on y42-logo-loader at bounding box center [490, 462] width 517 height 240
drag, startPoint x: 589, startPoint y: 357, endPoint x: 574, endPoint y: 359, distance: 15.1
click at [587, 357] on y42-list-view "Showing 25 entries" at bounding box center [490, 459] width 523 height 247
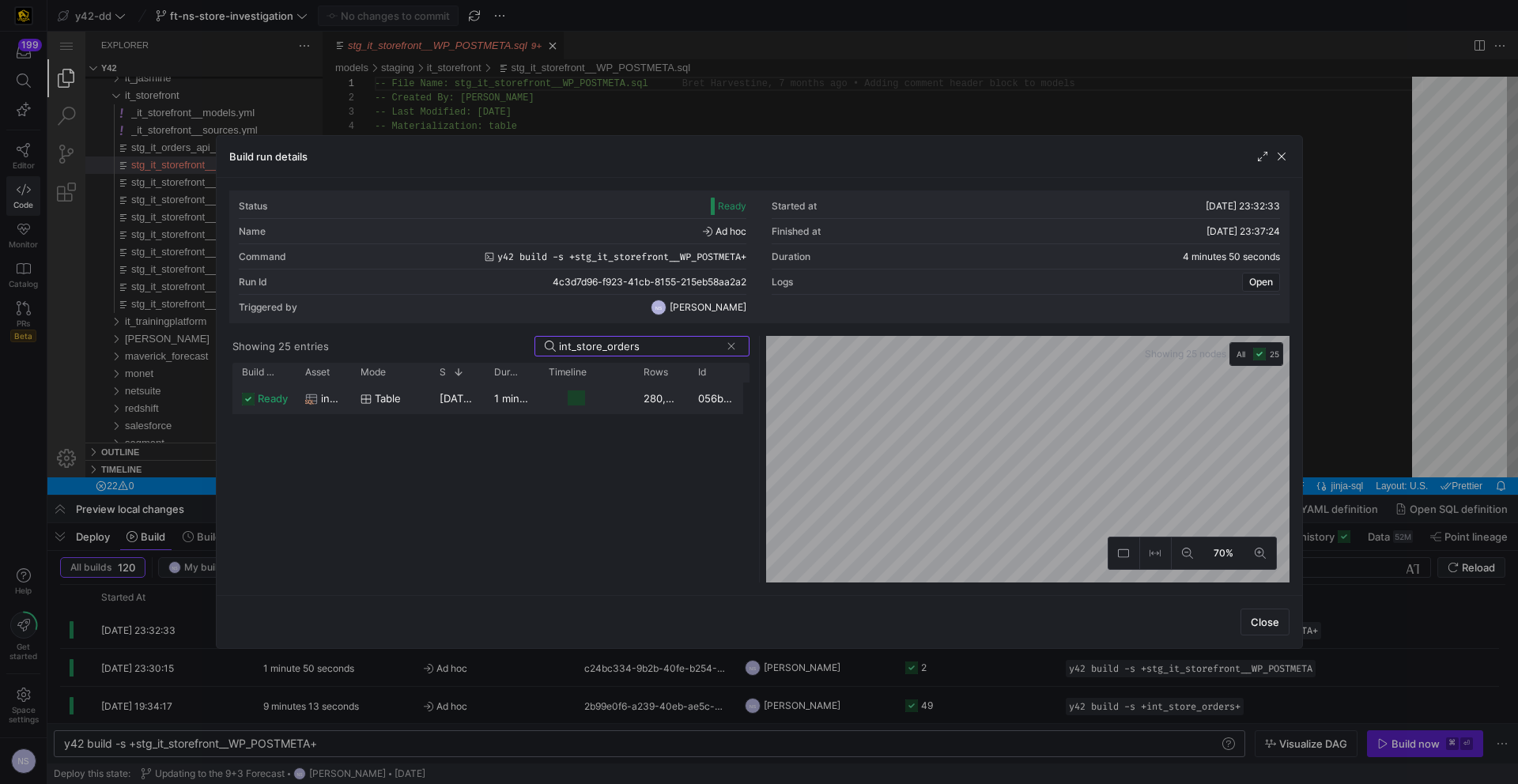
type input "int_store_orders"
click at [436, 414] on div "ready int_store_orders table 02/10/25, 23:33:46 1 minute 5 seconds 280,558 056b…" at bounding box center [490, 482] width 517 height 200
drag, startPoint x: 349, startPoint y: 373, endPoint x: 486, endPoint y: 380, distance: 137.2
click at [486, 380] on div at bounding box center [488, 372] width 7 height 19
click at [467, 400] on div "int_store_orders" at bounding box center [392, 398] width 173 height 31
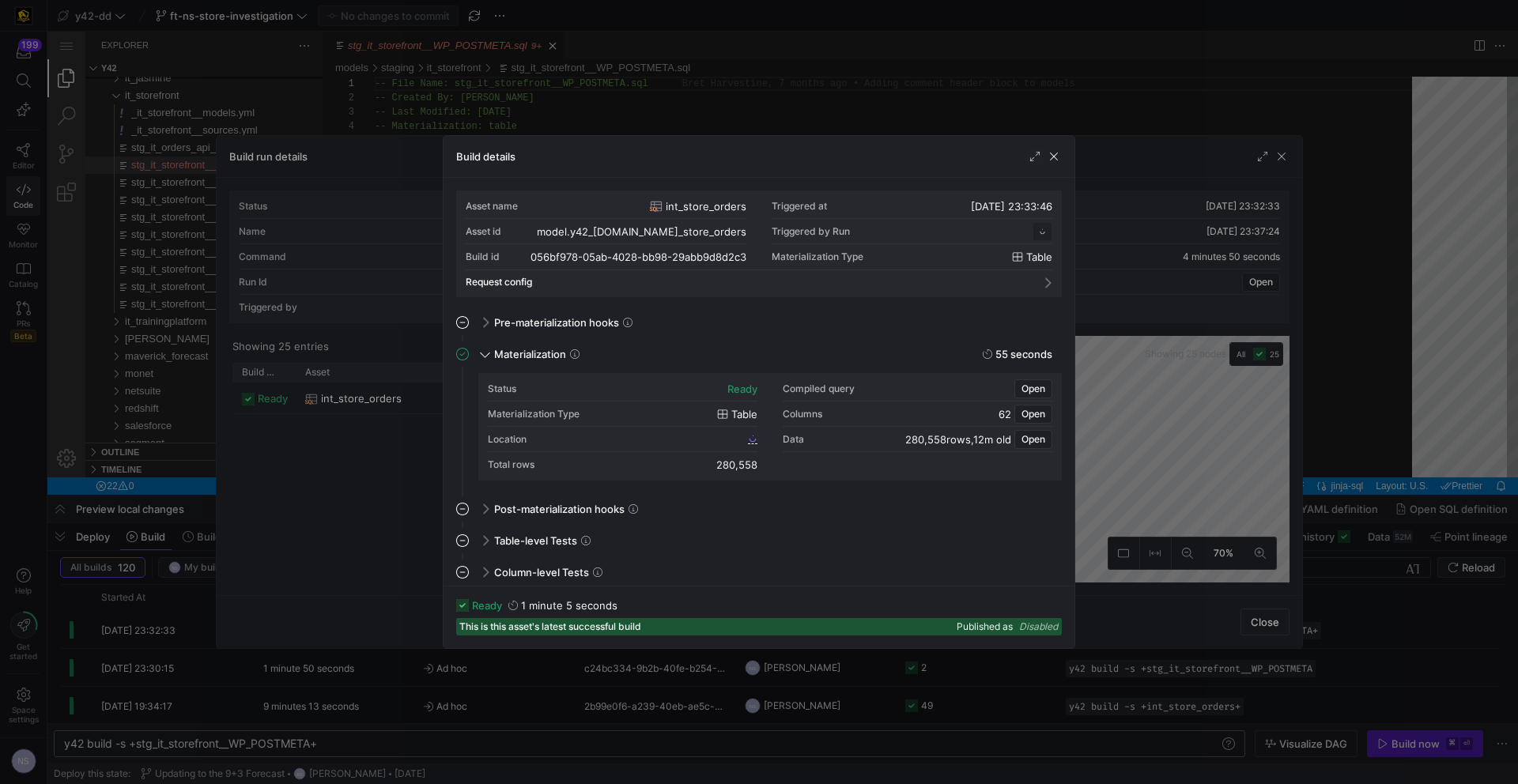
scroll to position [142, 0]
click at [746, 441] on link "056bf978_05ab_4028_bb98_29abb9d8d2c3" at bounding box center [649, 438] width 217 height 11
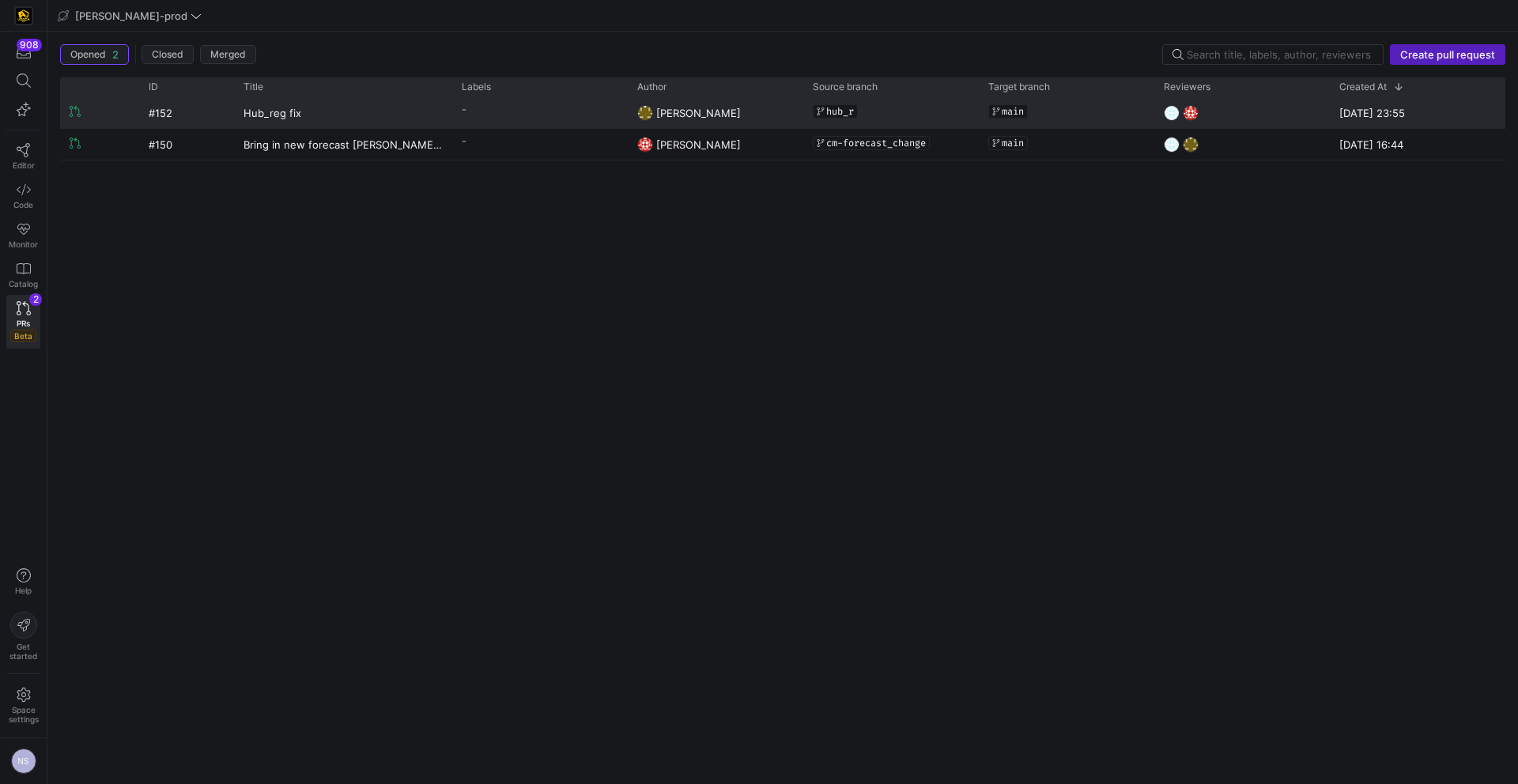
click at [588, 116] on y42-pull-request-list-view-label-cell-renderer "-" at bounding box center [539, 109] width 157 height 23
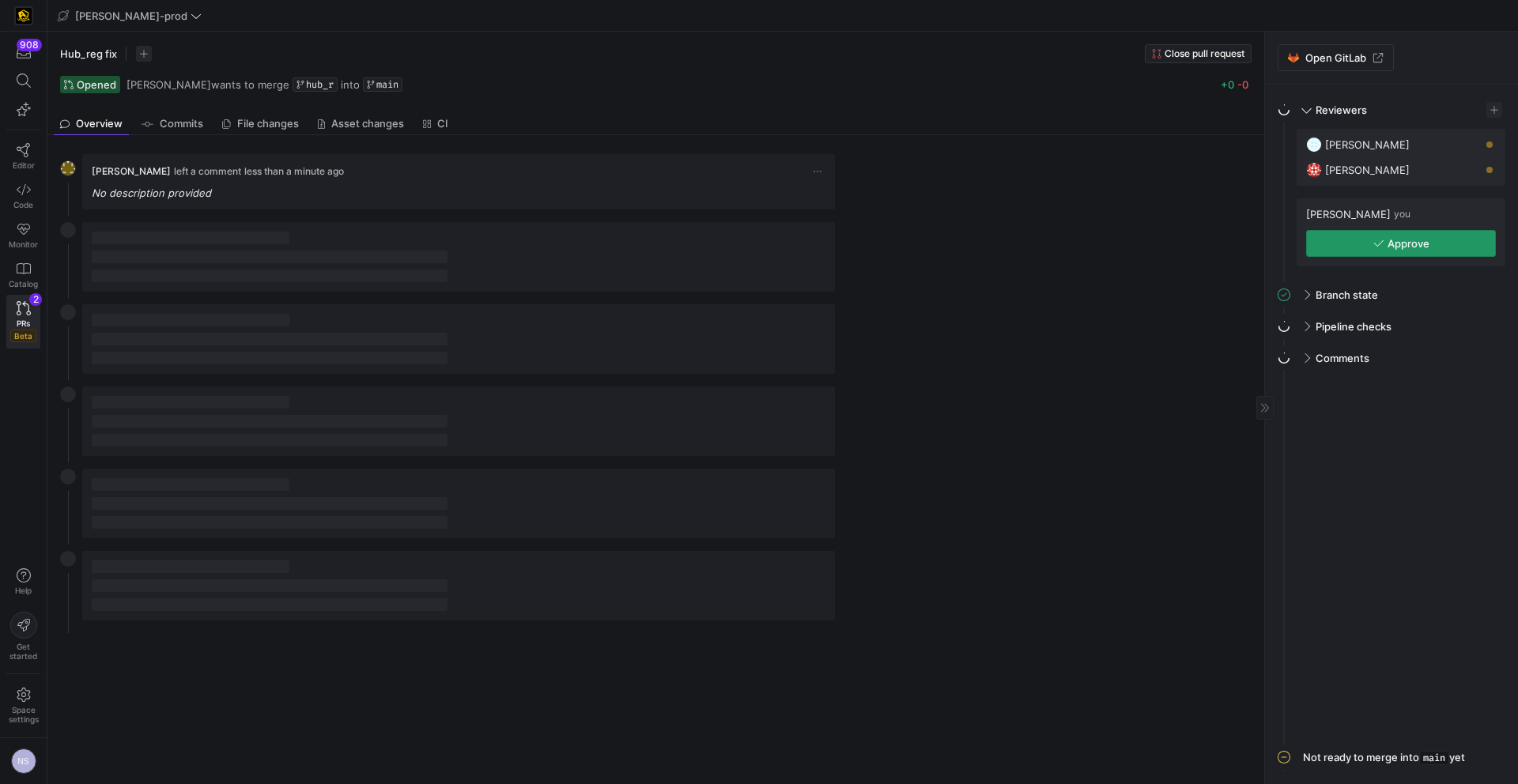
click at [1399, 244] on span "Approve" at bounding box center [1408, 242] width 42 height 12
